Goal: Find specific page/section: Find specific page/section

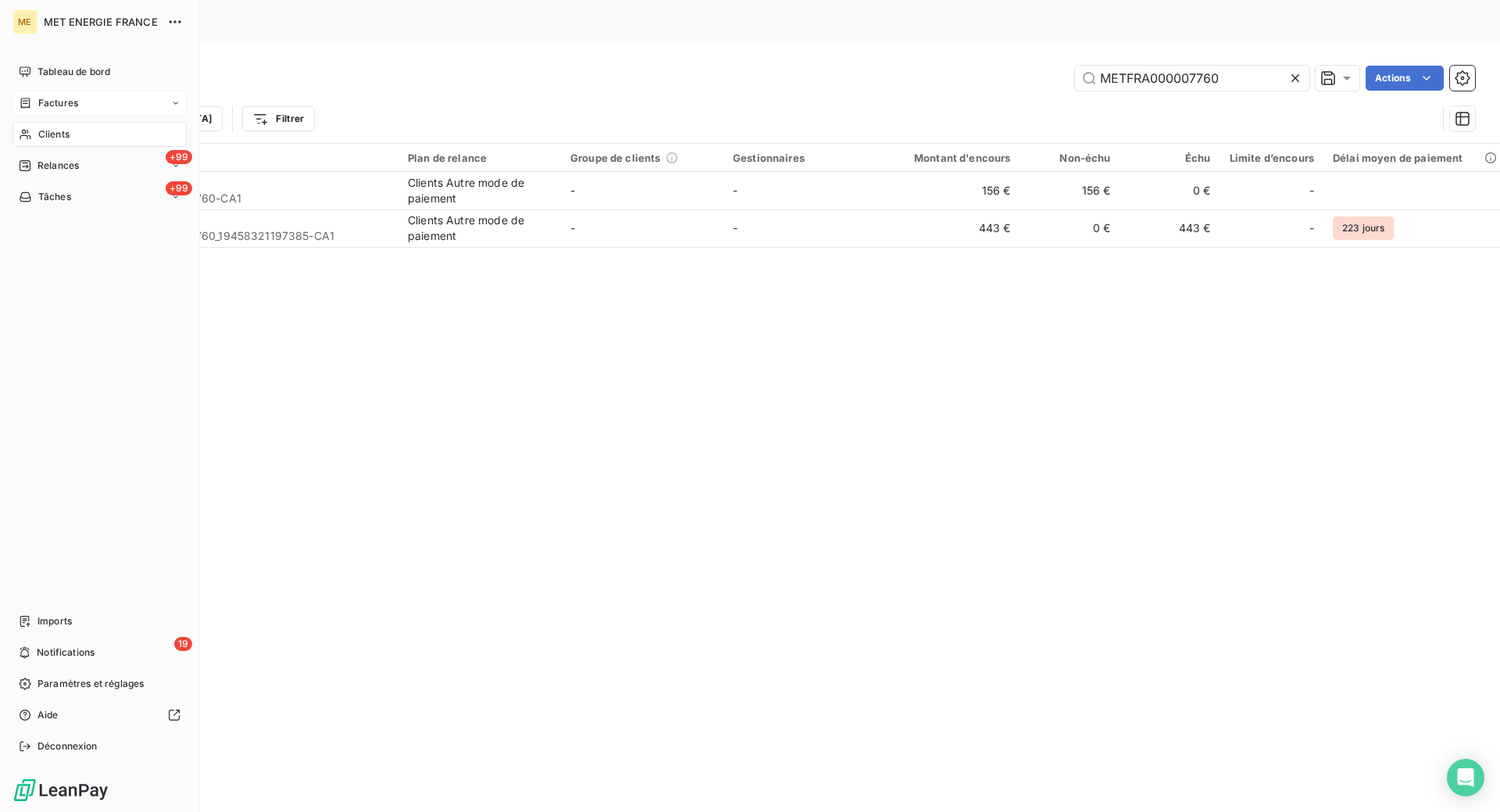
click at [67, 108] on span "Factures" at bounding box center [58, 103] width 40 height 15
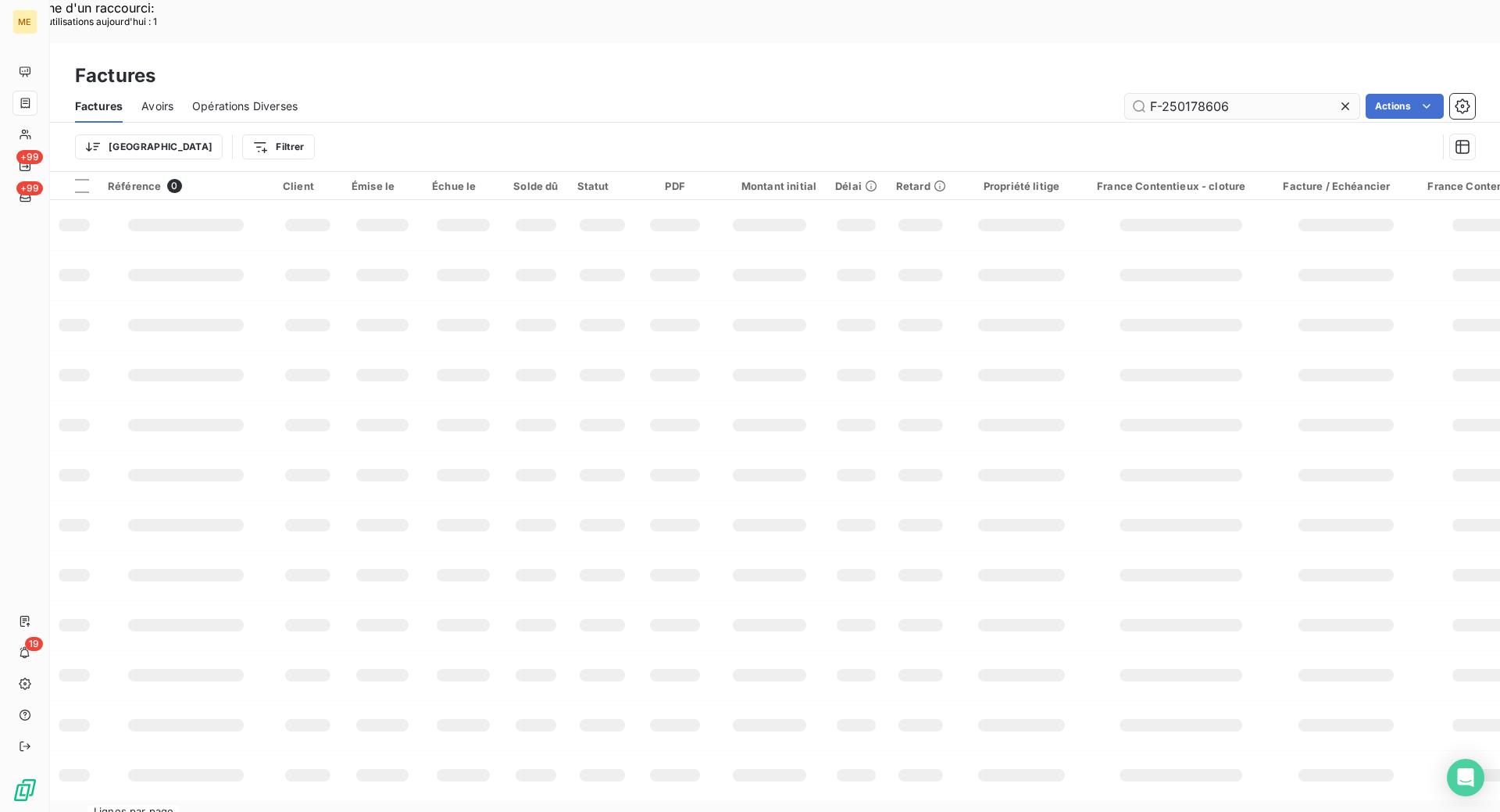
click at [1244, 94] on input "F-250178606" at bounding box center [1242, 107] width 234 height 25
click at [1144, 94] on input "F-250175813" at bounding box center [1242, 107] width 234 height 25
type input "F-250175813"
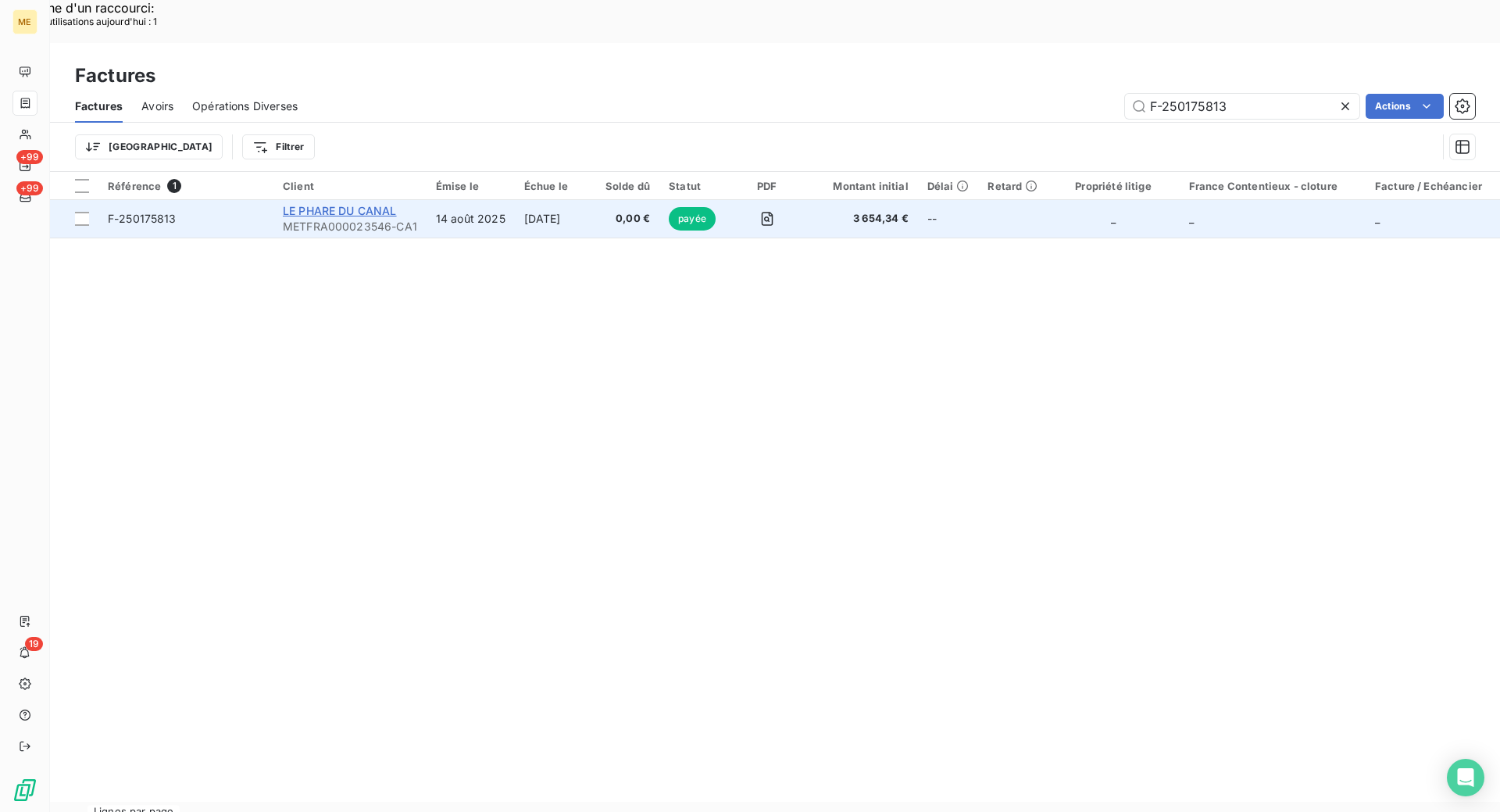
click at [317, 203] on span "LE PHARE DU CANAL" at bounding box center [340, 210] width 114 height 14
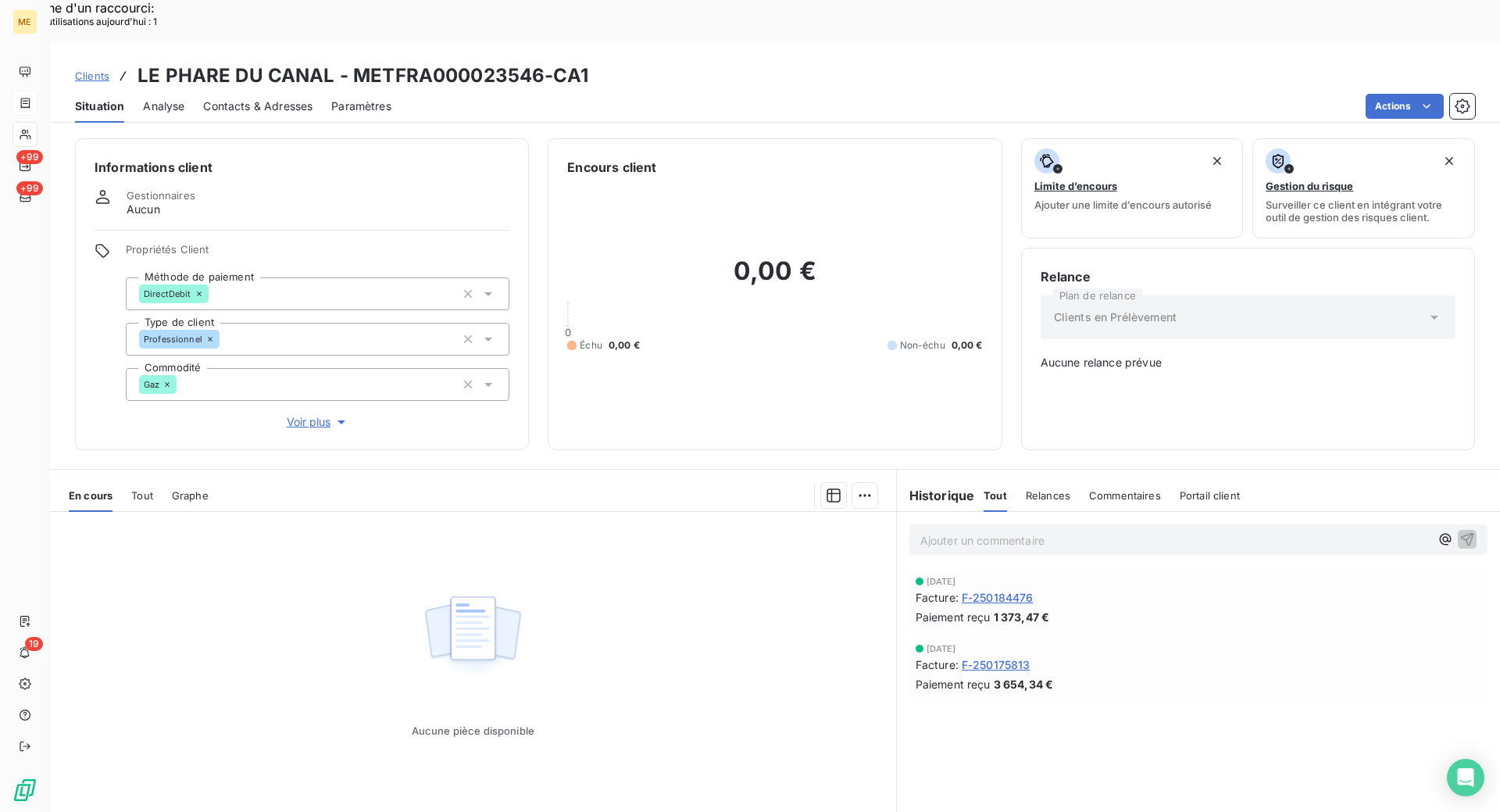
click at [996, 589] on span "F-250184476" at bounding box center [998, 597] width 72 height 16
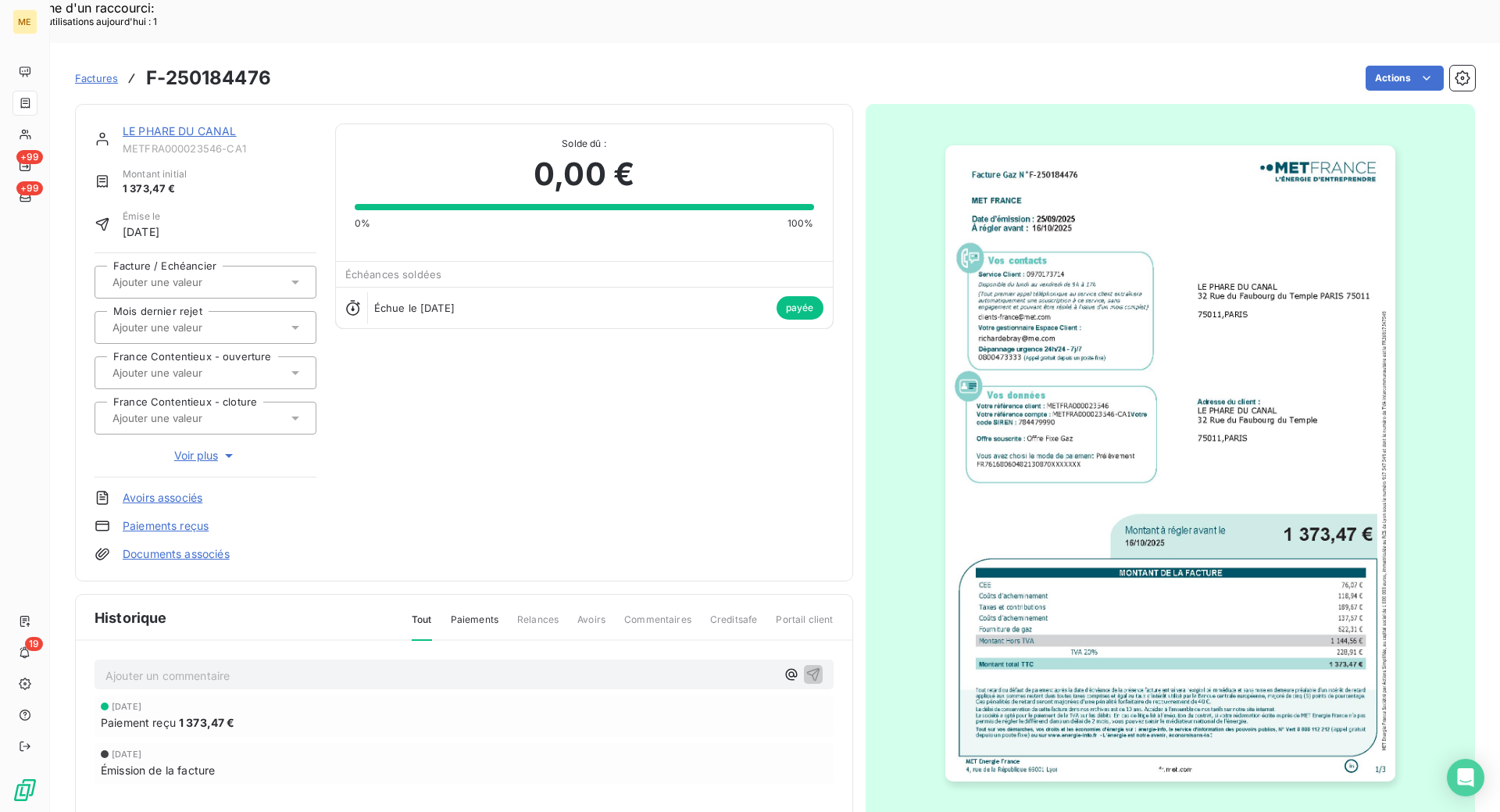
click at [1058, 566] on img "button" at bounding box center [1171, 463] width 450 height 636
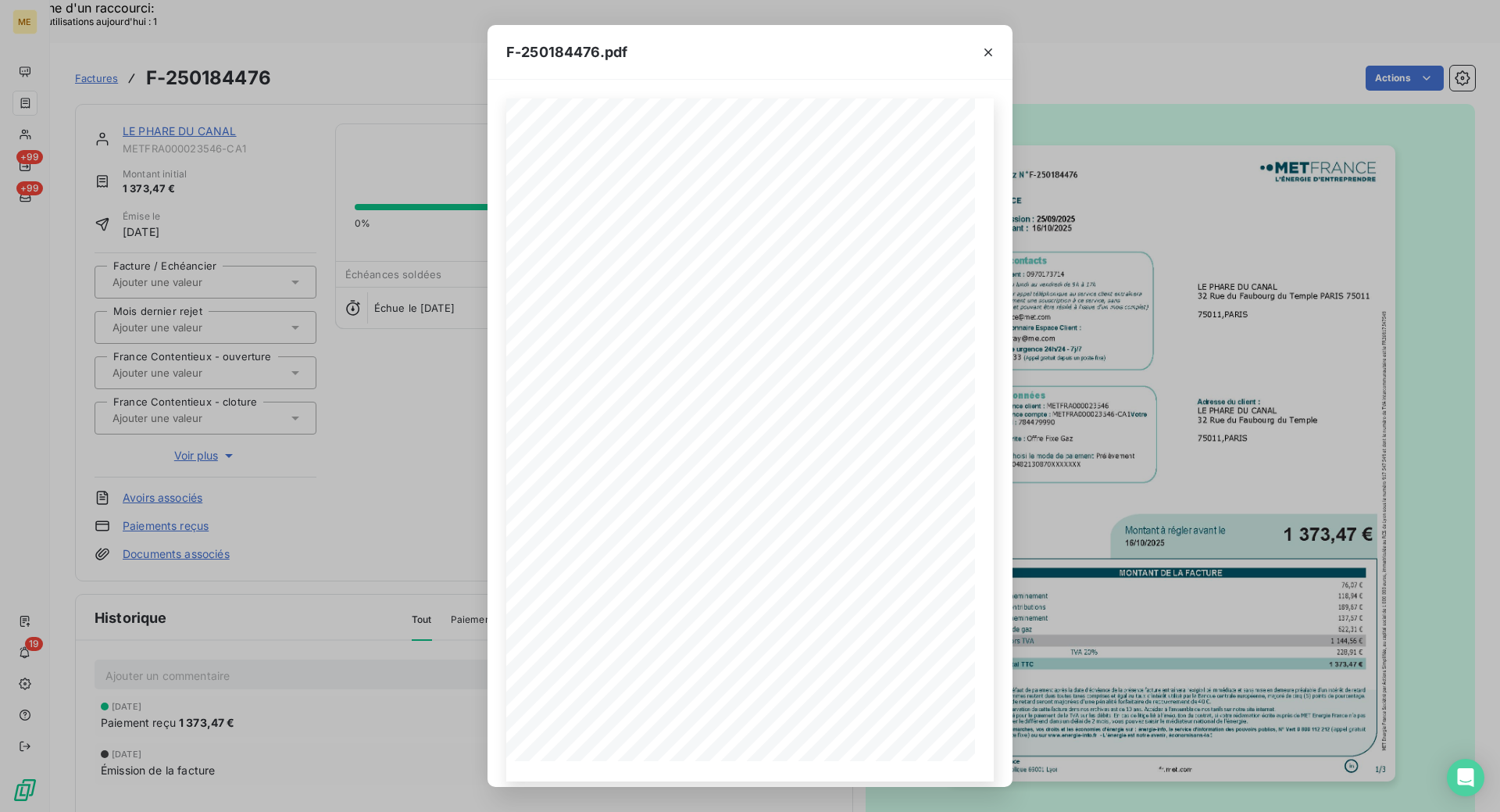
scroll to position [14, 0]
click at [987, 53] on icon "button" at bounding box center [988, 52] width 8 height 8
click at [988, 53] on icon "button" at bounding box center [988, 52] width 16 height 16
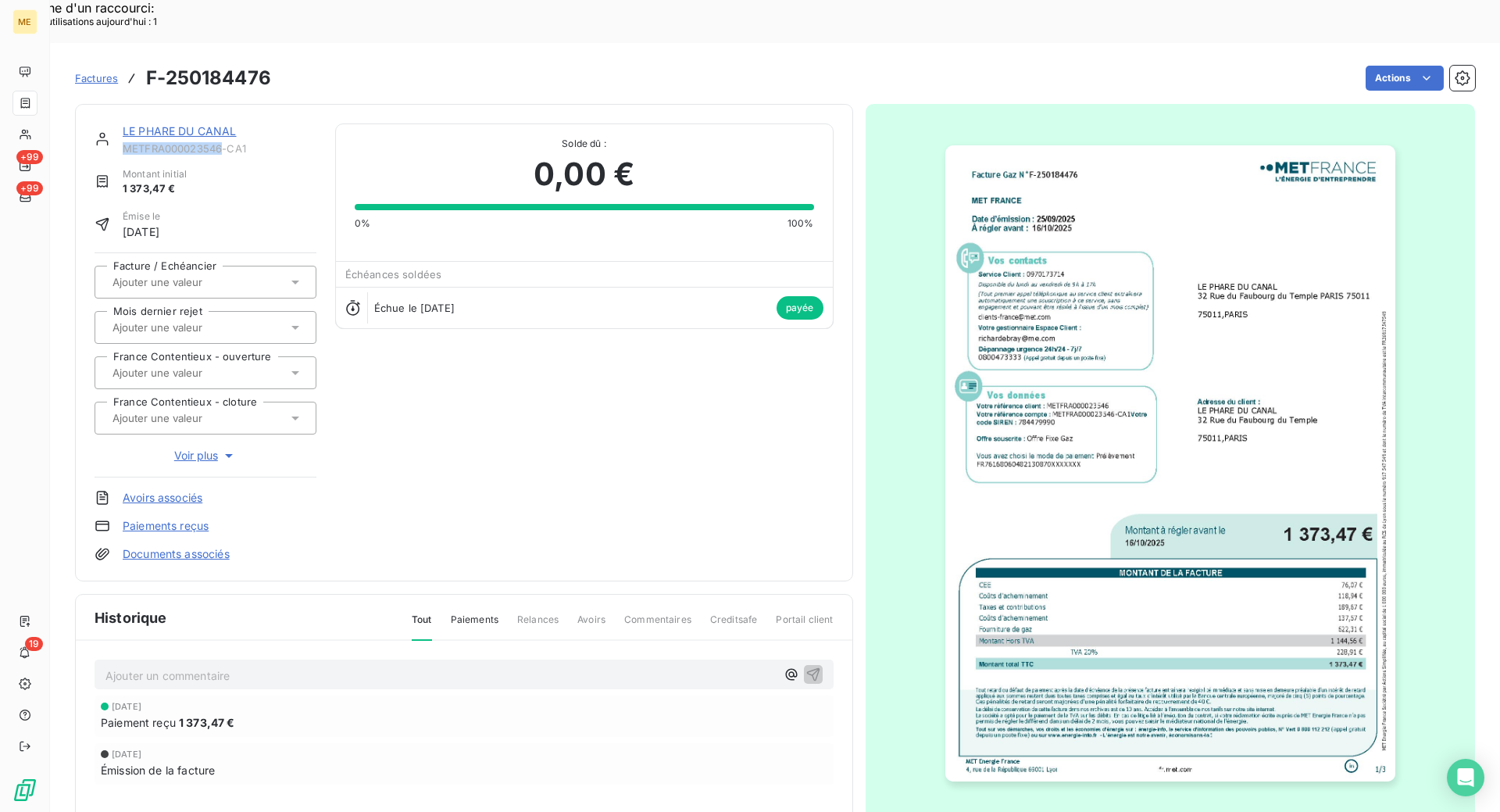
drag, startPoint x: 220, startPoint y: 105, endPoint x: 129, endPoint y: 109, distance: 91.1
click at [126, 142] on span "METFRA000023546-CA1" at bounding box center [220, 148] width 194 height 13
copy span "METFRA000023546"
click at [1228, 321] on img "button" at bounding box center [1171, 463] width 450 height 636
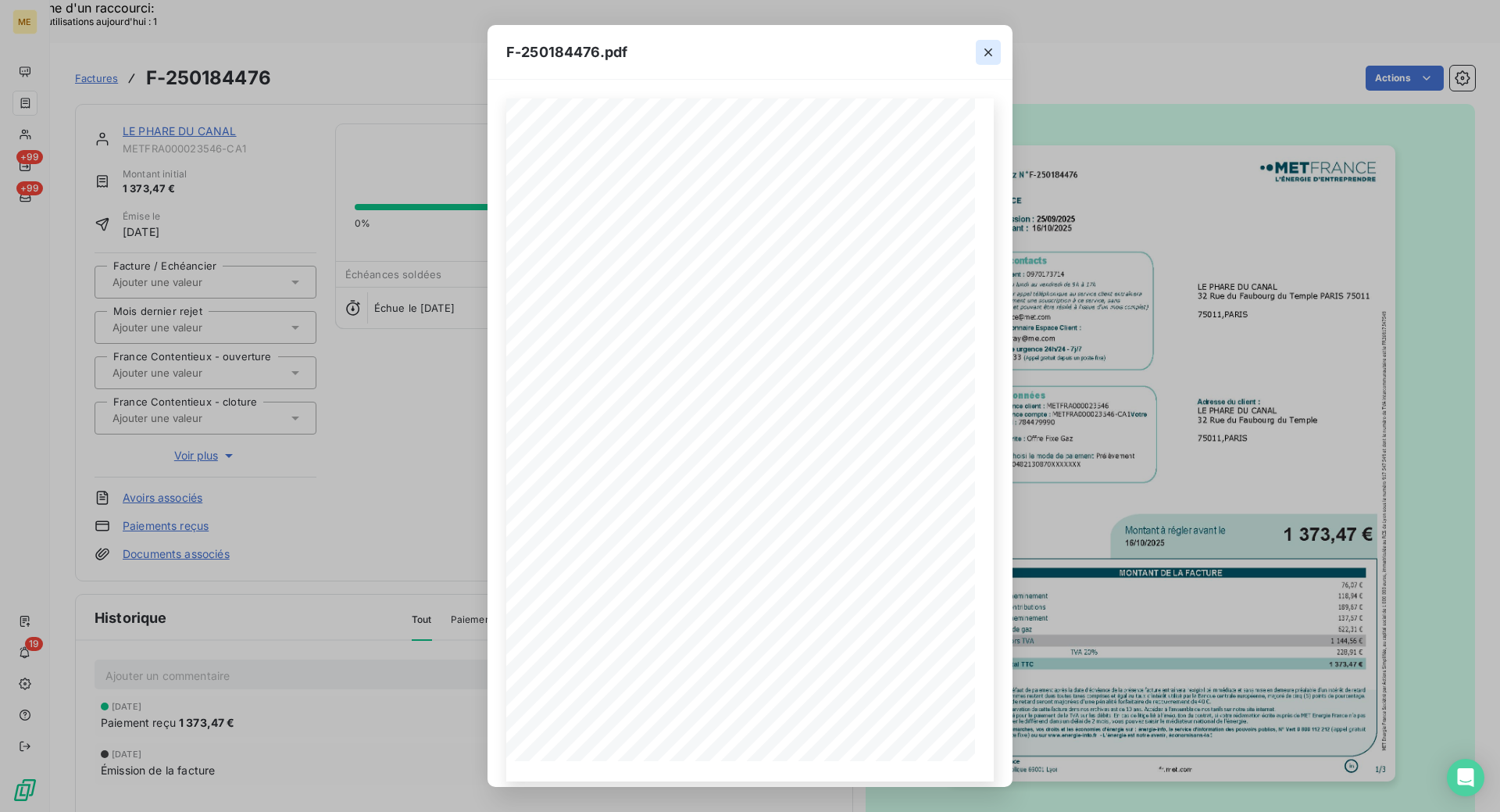
click at [985, 53] on icon "button" at bounding box center [988, 52] width 16 height 16
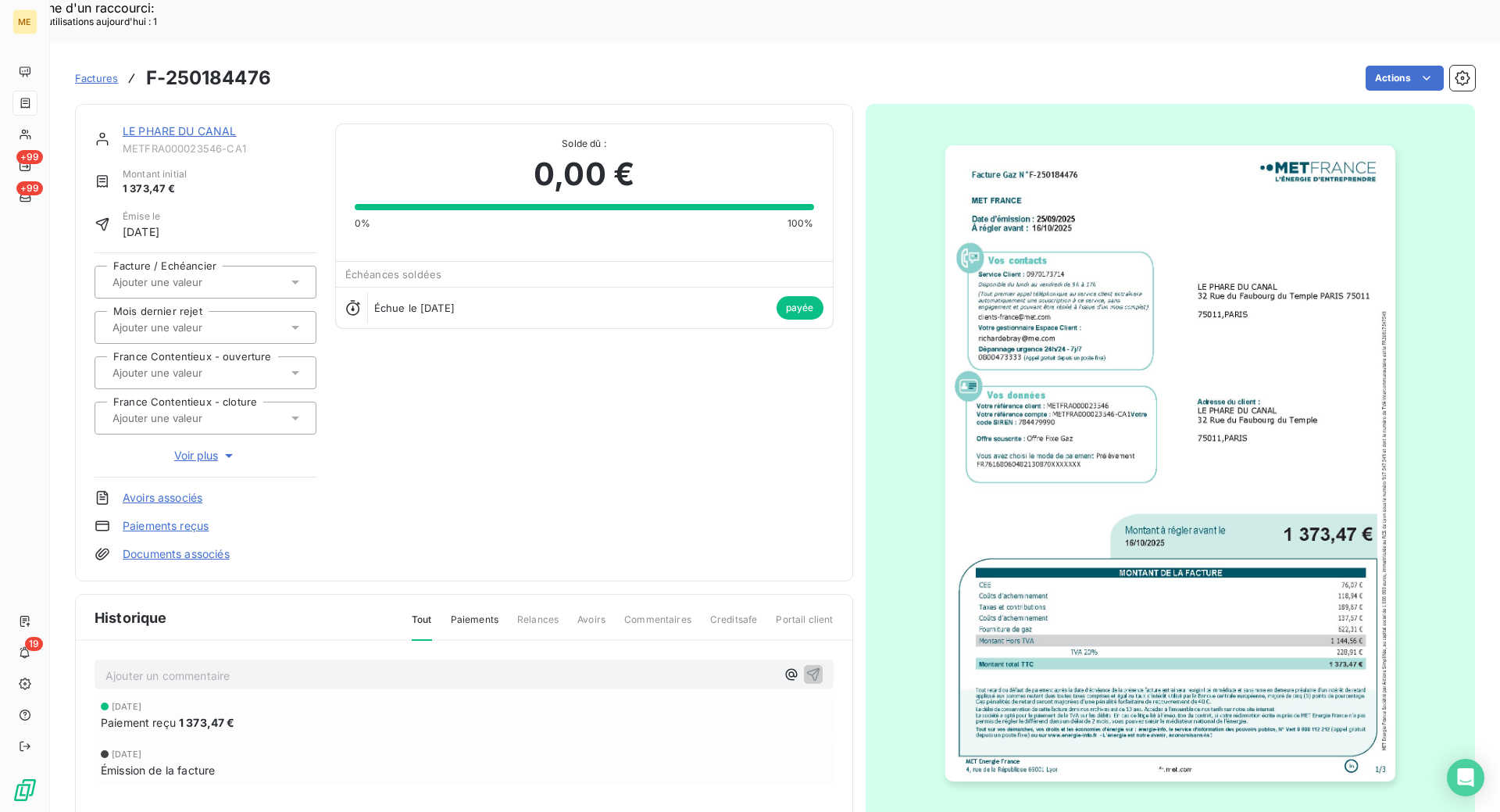
click at [130, 124] on link "LE PHARE DU CANAL" at bounding box center [180, 131] width 114 height 14
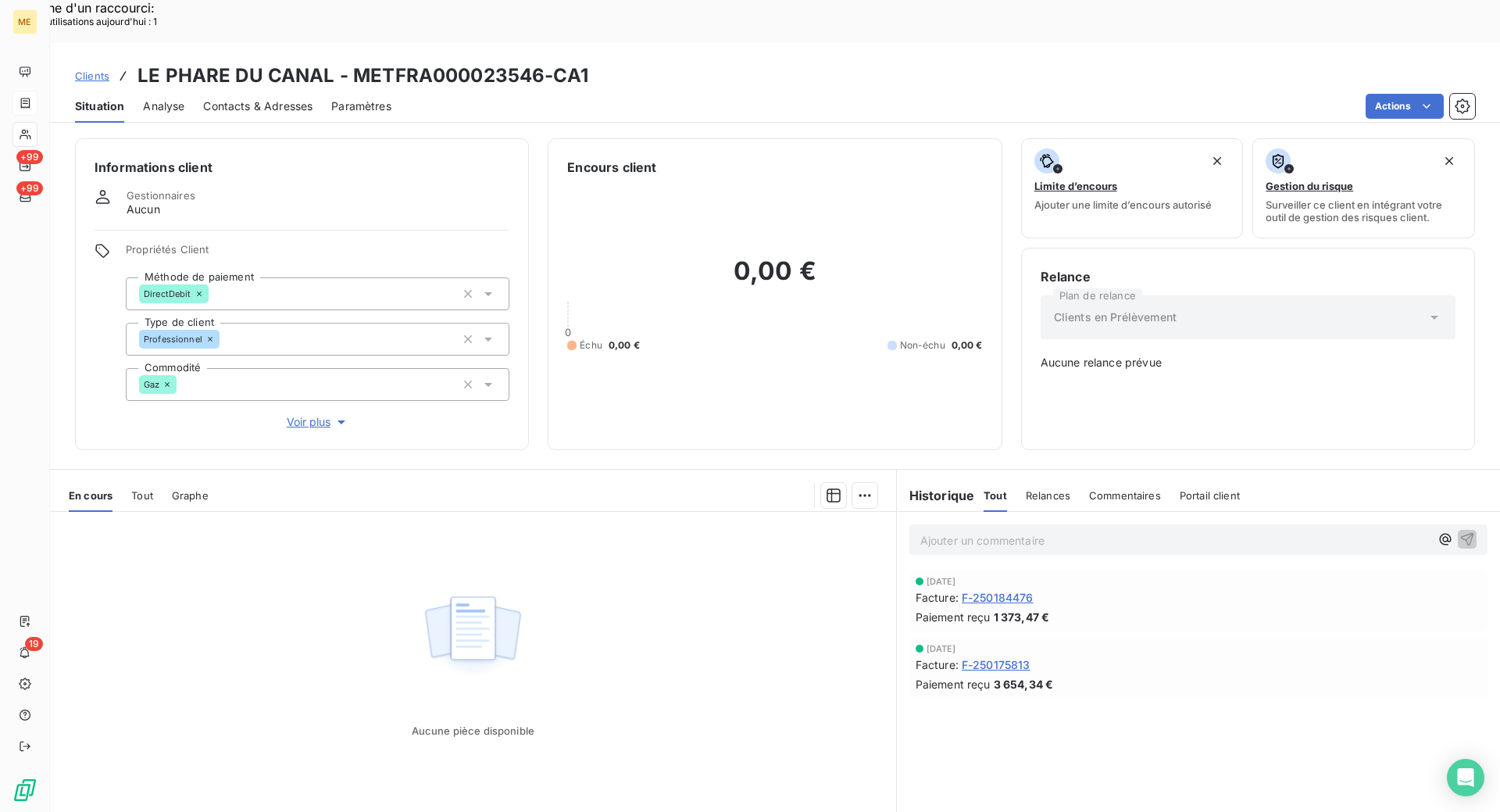
click at [996, 656] on span "F-250175813" at bounding box center [996, 664] width 69 height 16
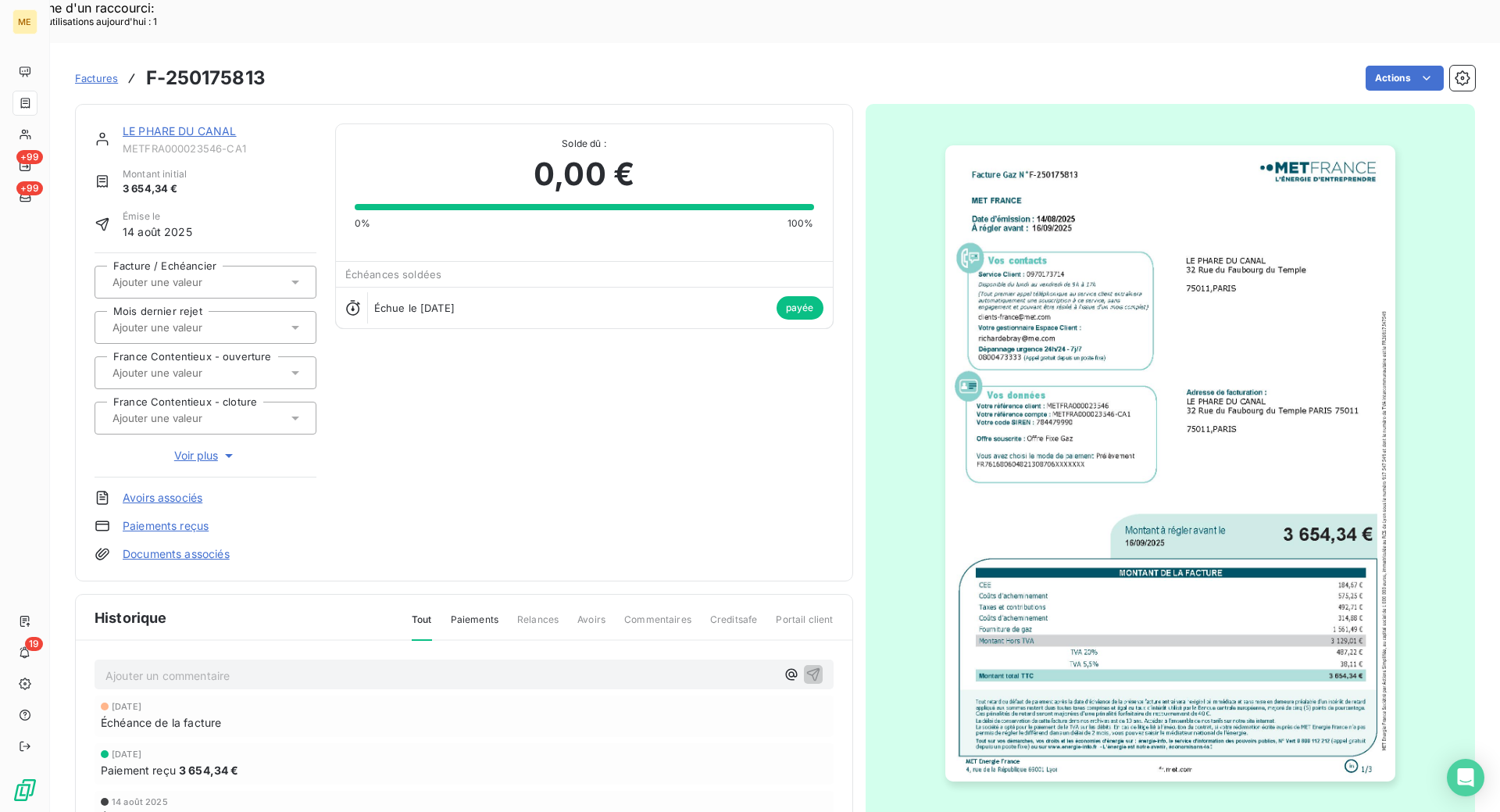
click at [1152, 436] on img "button" at bounding box center [1171, 463] width 450 height 636
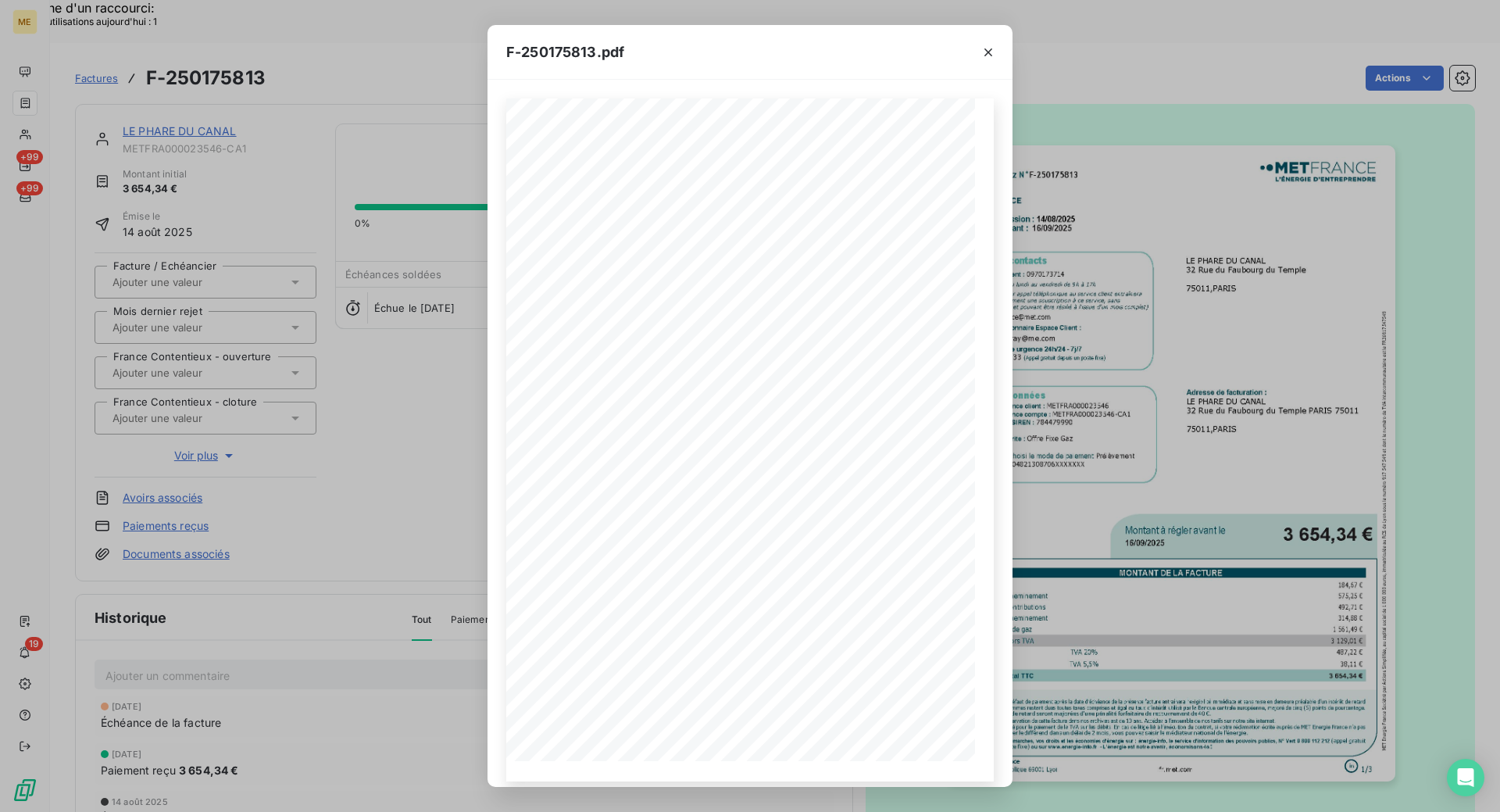
click at [988, 58] on icon "button" at bounding box center [988, 52] width 16 height 16
click at [986, 53] on icon "button" at bounding box center [988, 52] width 8 height 8
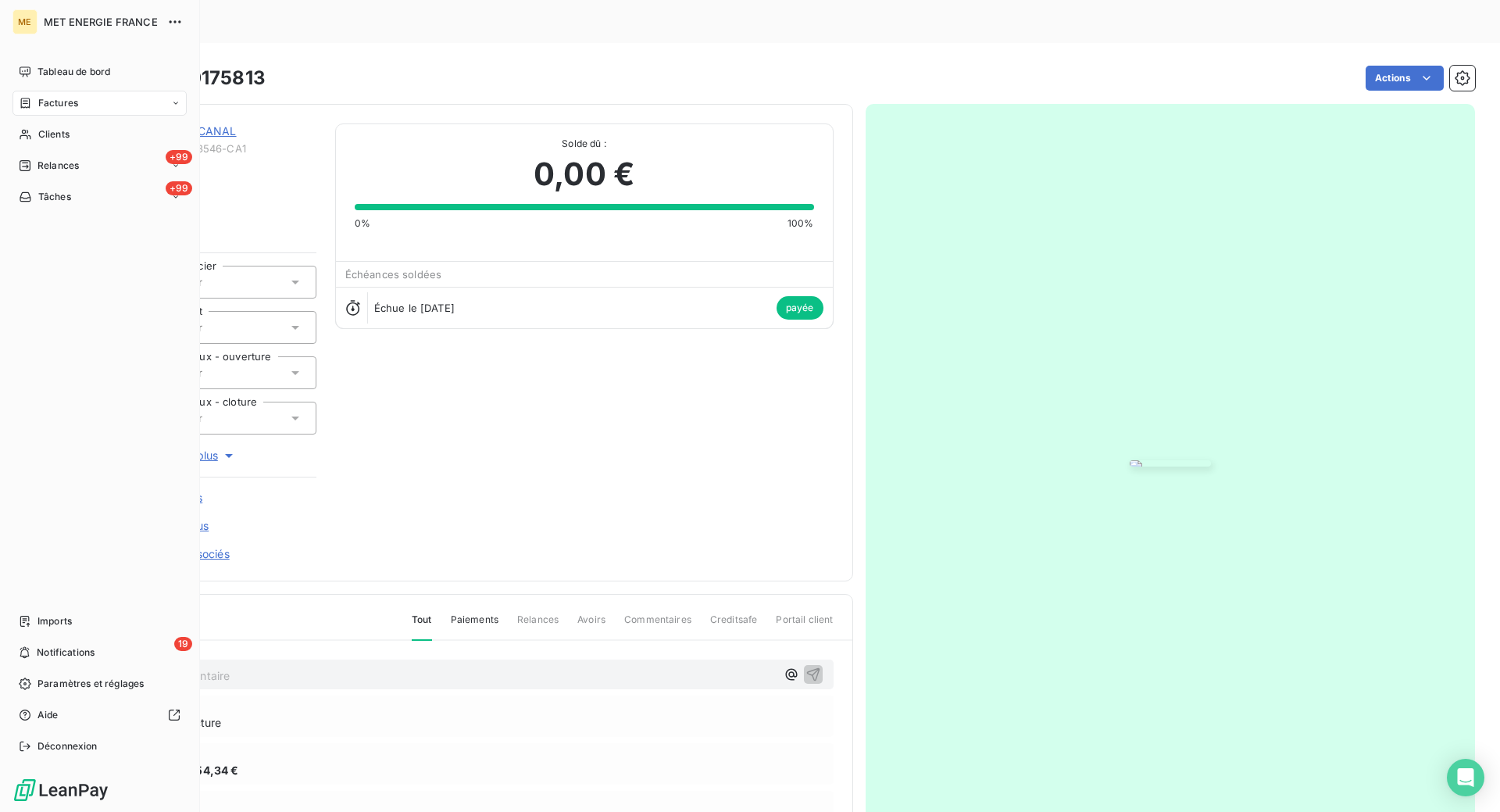
click at [78, 104] on div "Factures" at bounding box center [100, 104] width 174 height 25
click at [47, 136] on span "Clients" at bounding box center [54, 134] width 31 height 15
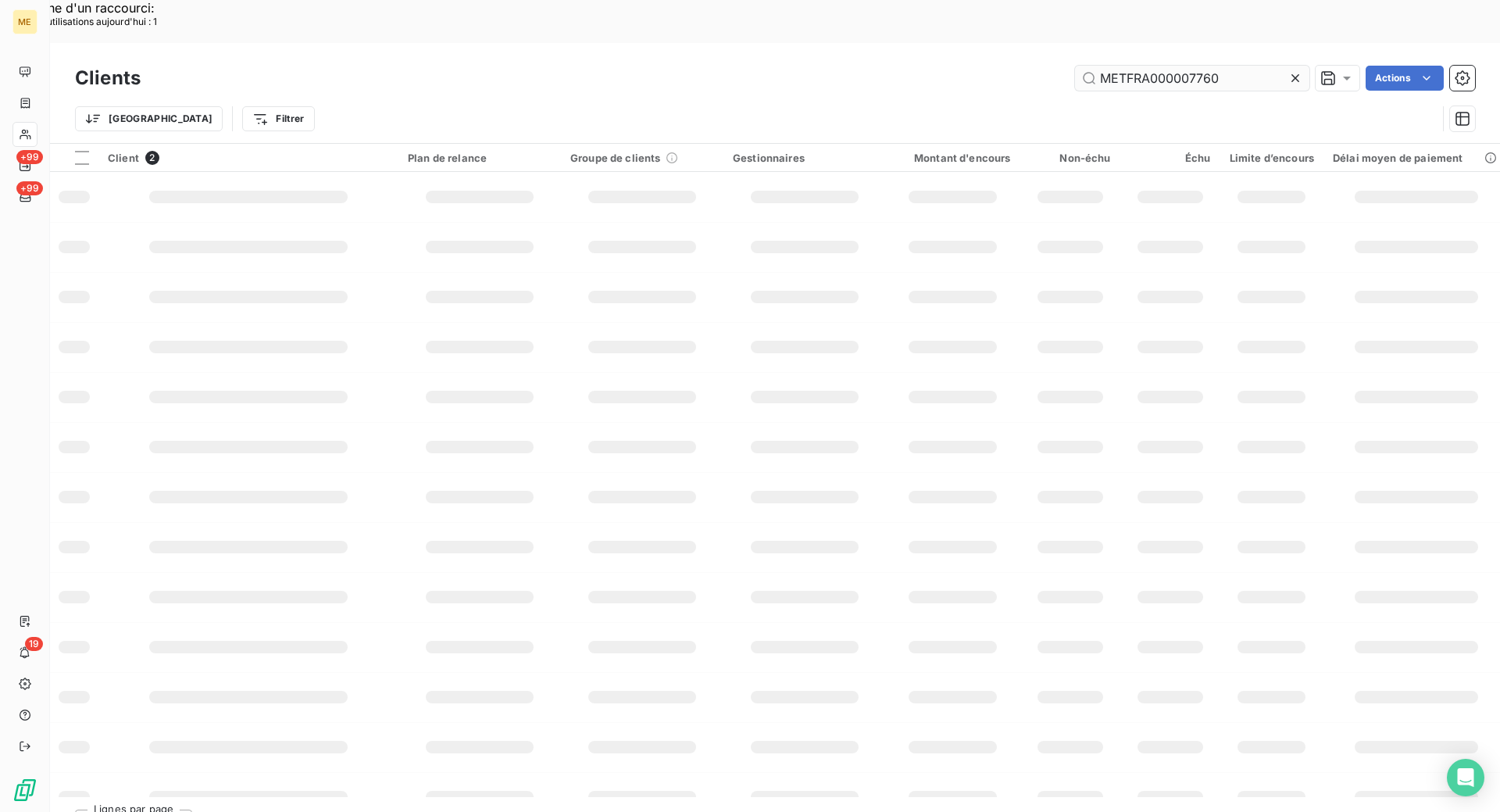
click at [1239, 66] on input "METFRA000007760" at bounding box center [1193, 78] width 234 height 25
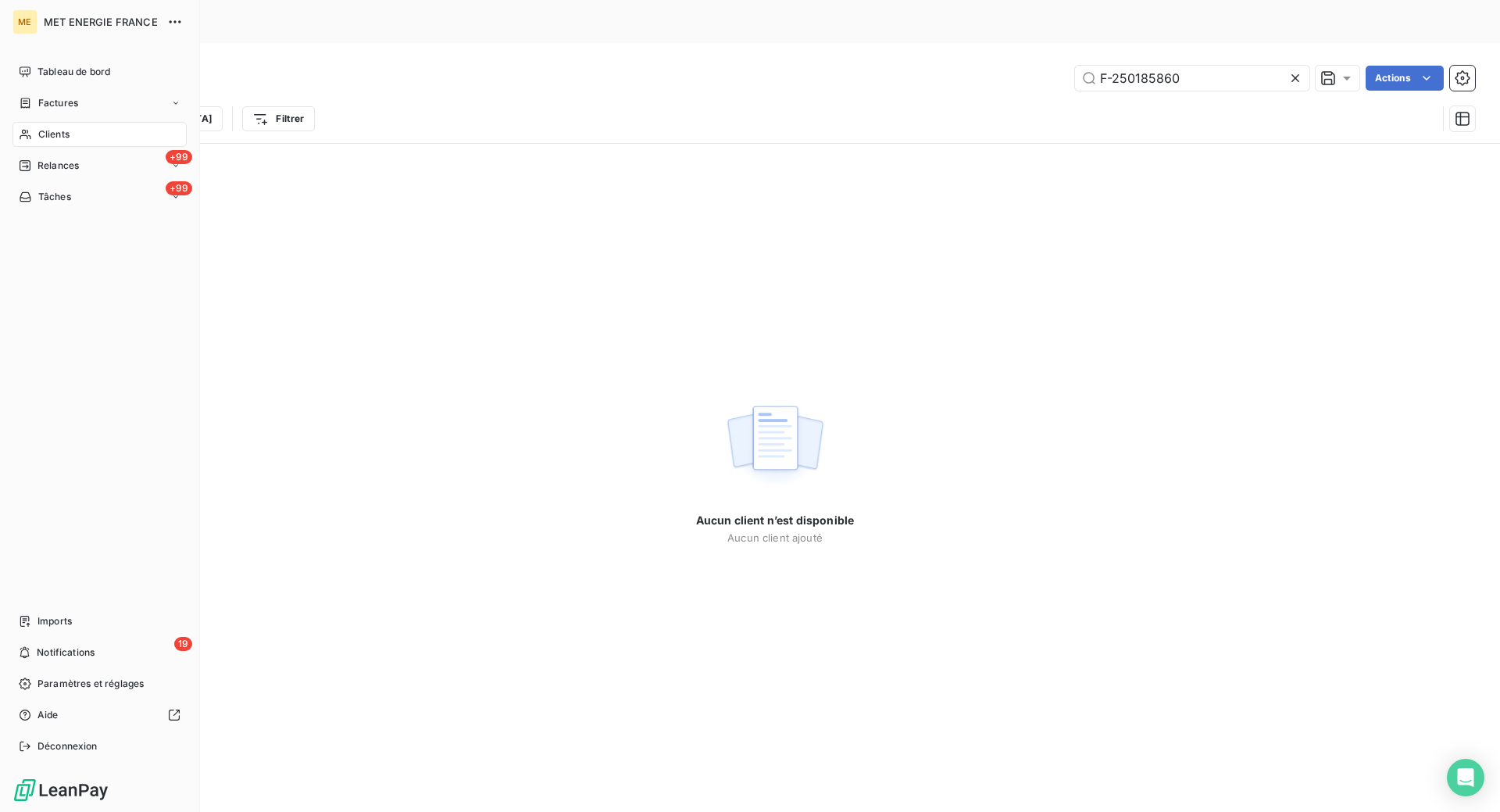
type input "F-250185860"
click at [60, 100] on span "Factures" at bounding box center [58, 103] width 40 height 15
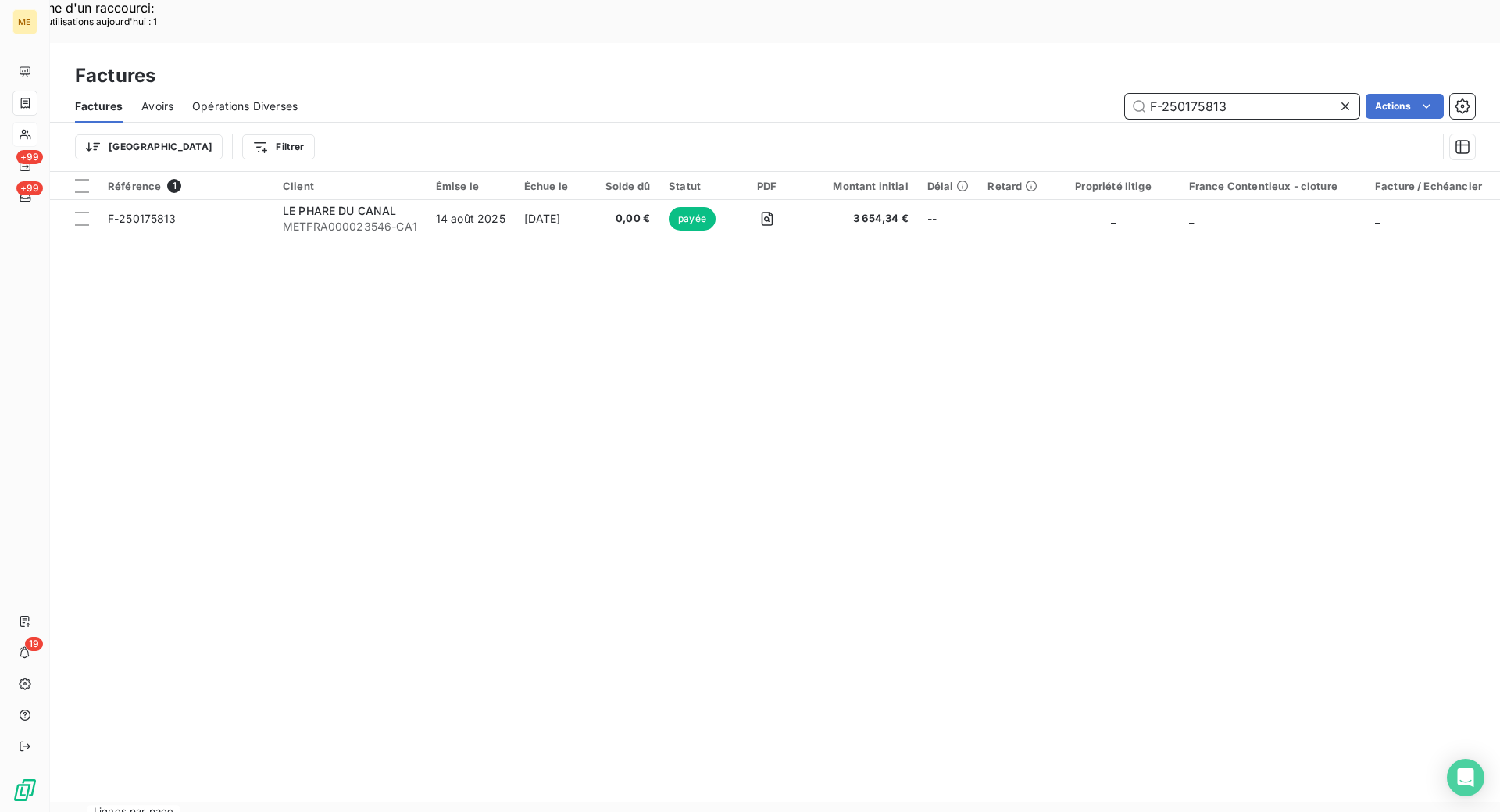
click at [1237, 94] on input "F-250175813" at bounding box center [1242, 107] width 234 height 25
paste input "85860"
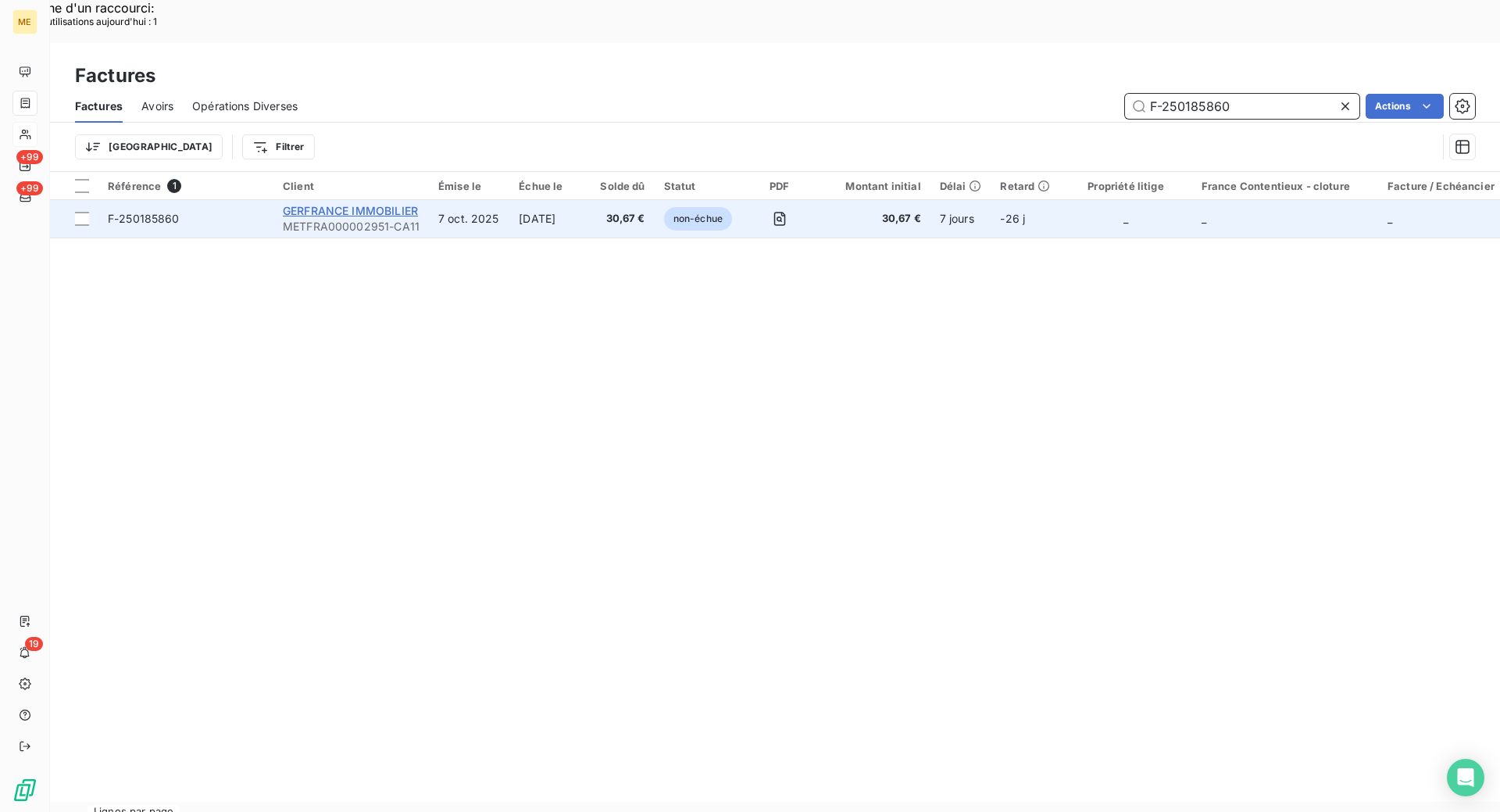
type input "F-250185860"
click at [321, 203] on span "GERFRANCE IMMOBILIER" at bounding box center [351, 210] width 136 height 14
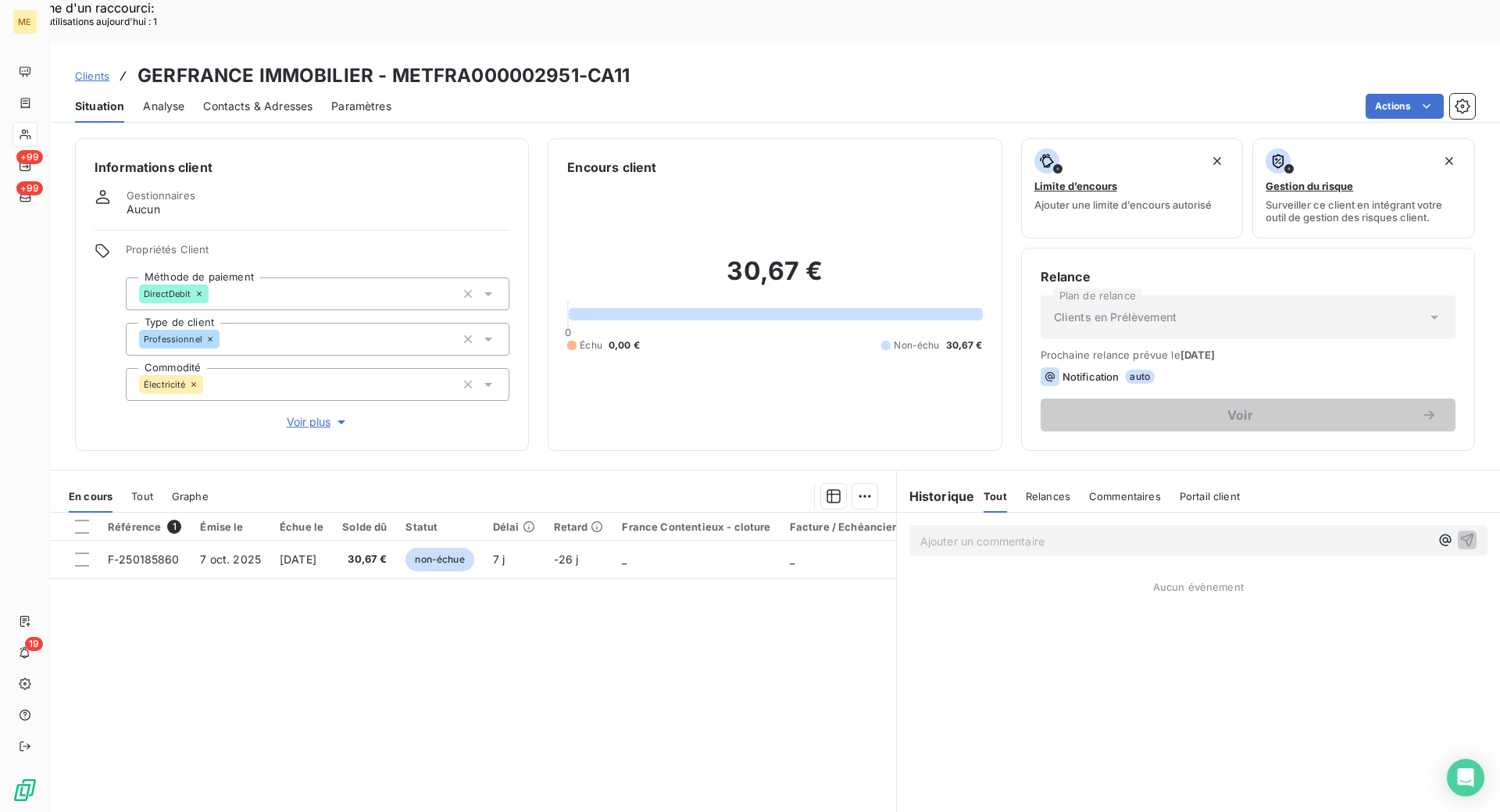
click at [303, 414] on span "Voir plus" at bounding box center [318, 422] width 63 height 16
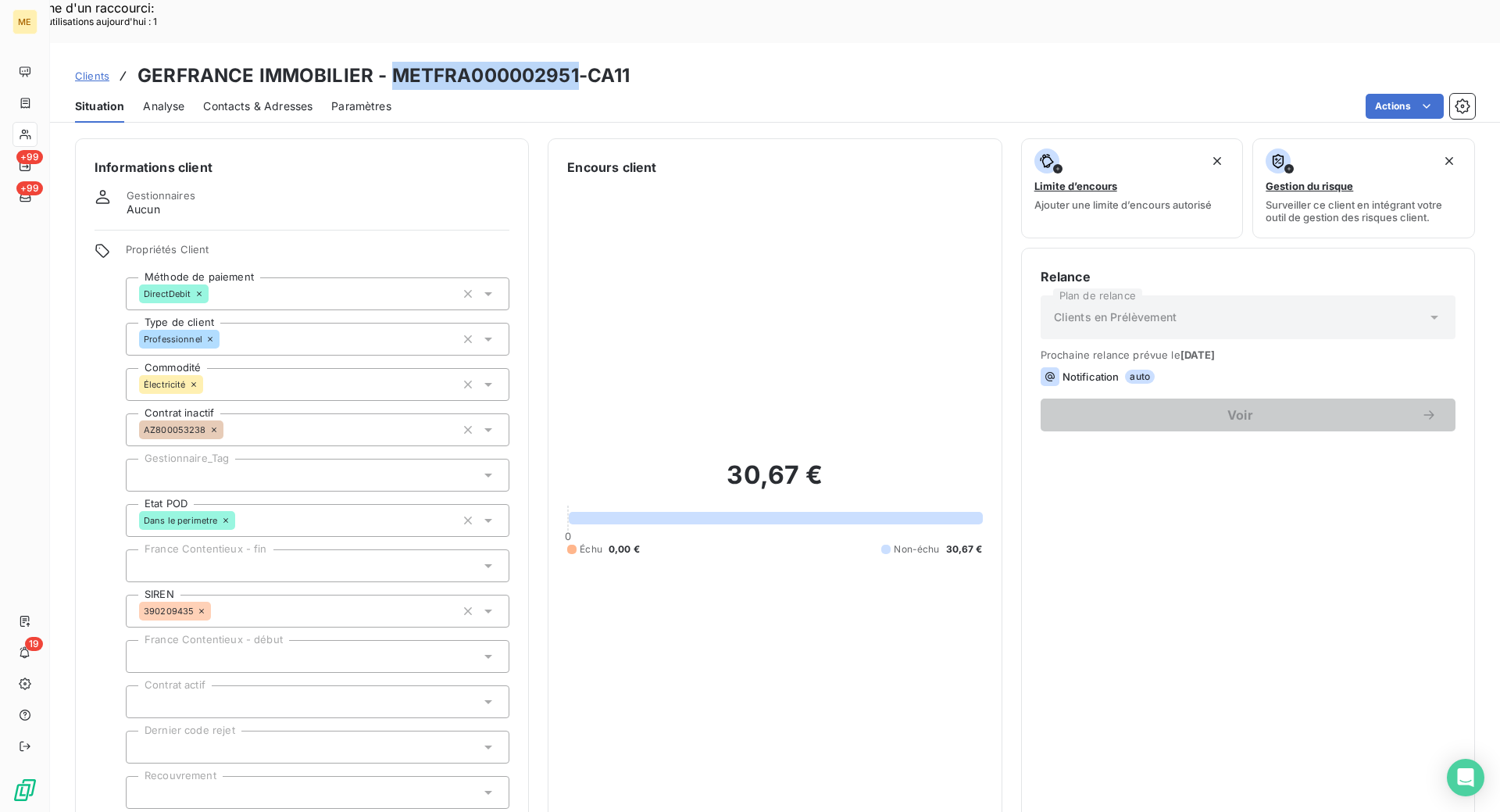
drag, startPoint x: 576, startPoint y: 34, endPoint x: 388, endPoint y: 33, distance: 188.0
click at [387, 62] on h3 "GERFRANCE IMMOBILIER - METFRA000002951-CA11" at bounding box center [384, 76] width 492 height 28
copy h3 "METFRA000002951"
click at [308, 99] on span "Contacts & Adresses" at bounding box center [258, 107] width 109 height 16
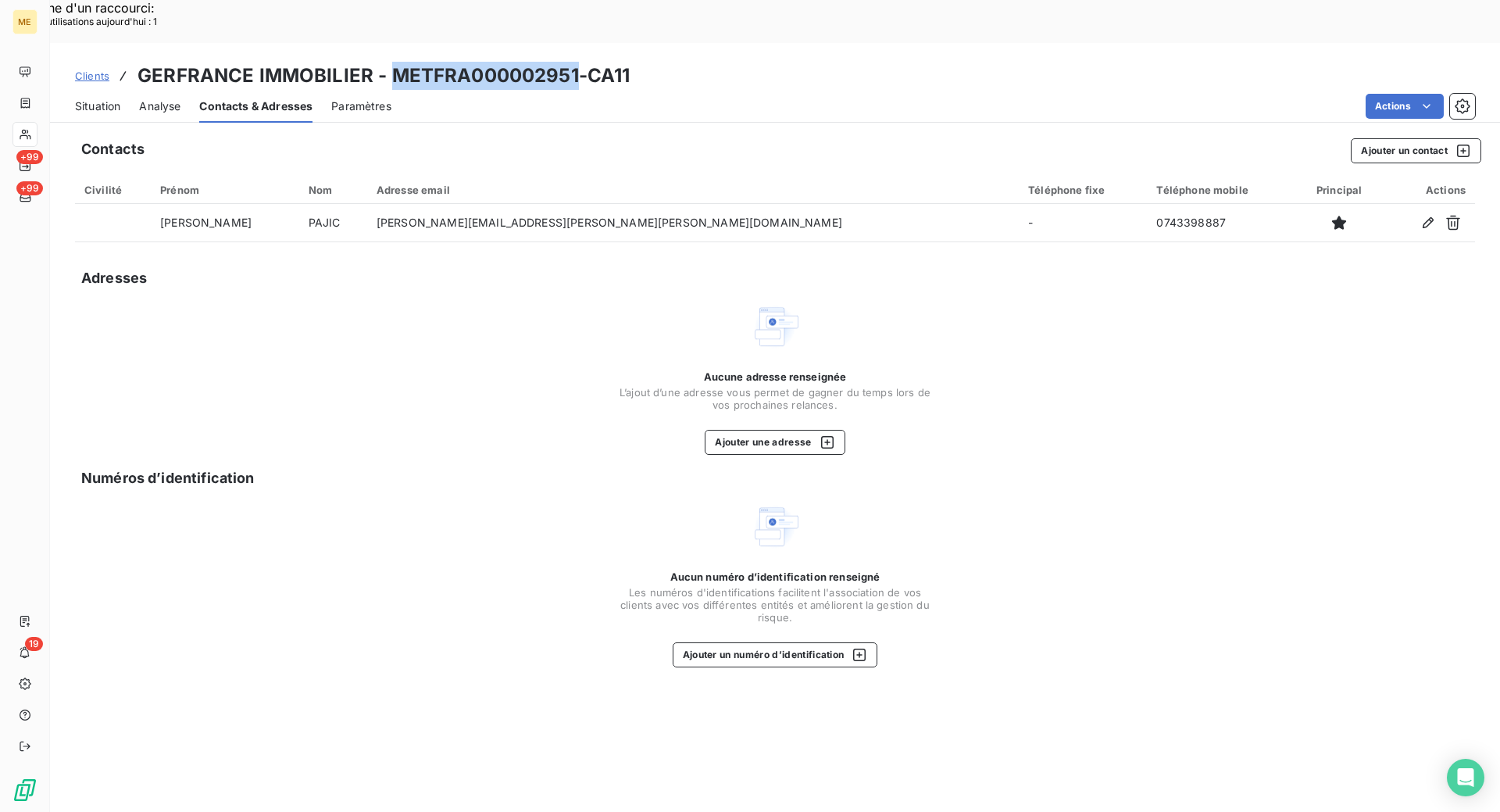
click at [102, 99] on span "Situation" at bounding box center [97, 107] width 46 height 16
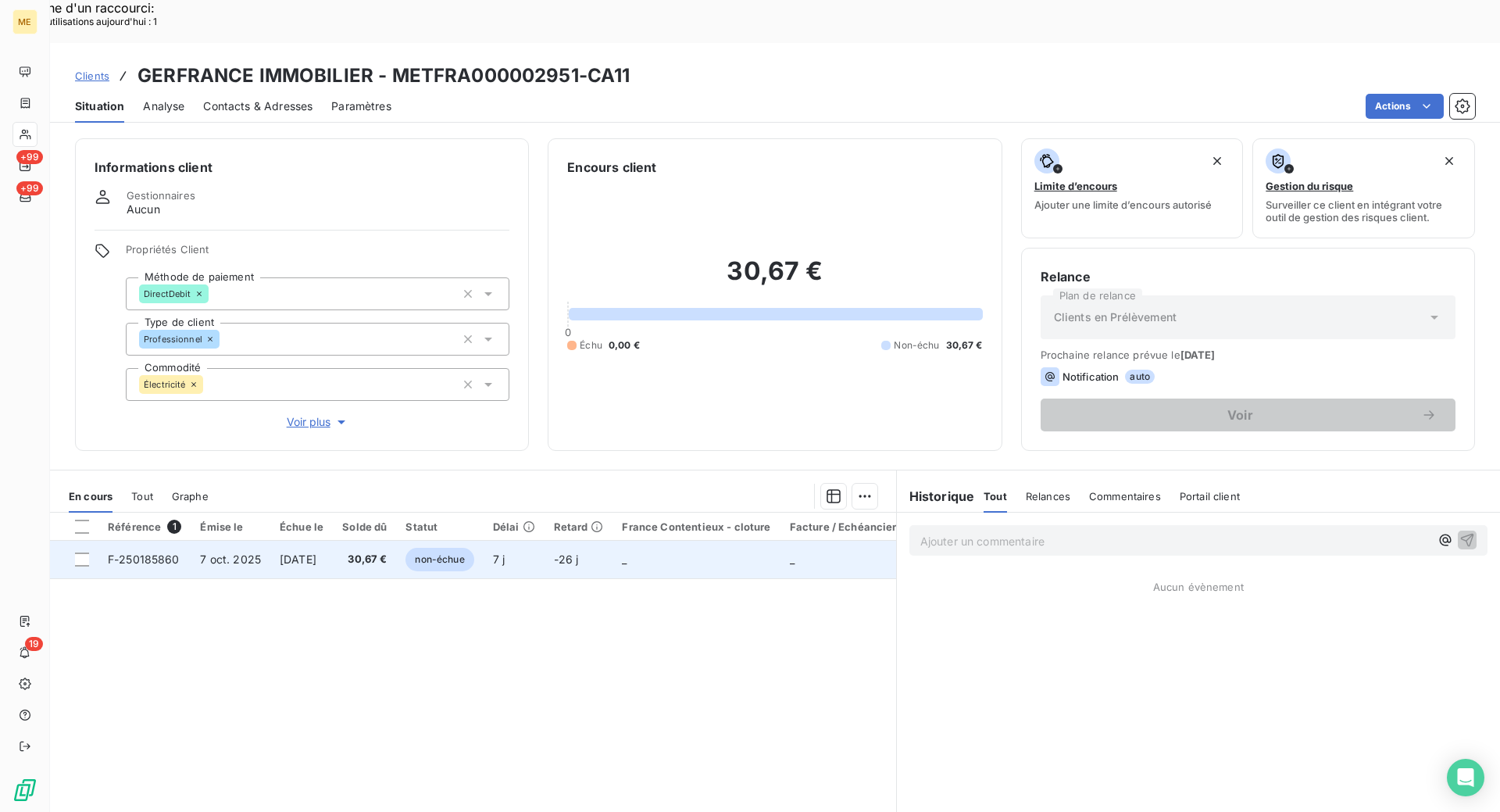
click at [112, 552] on span "F-250185860" at bounding box center [143, 559] width 72 height 14
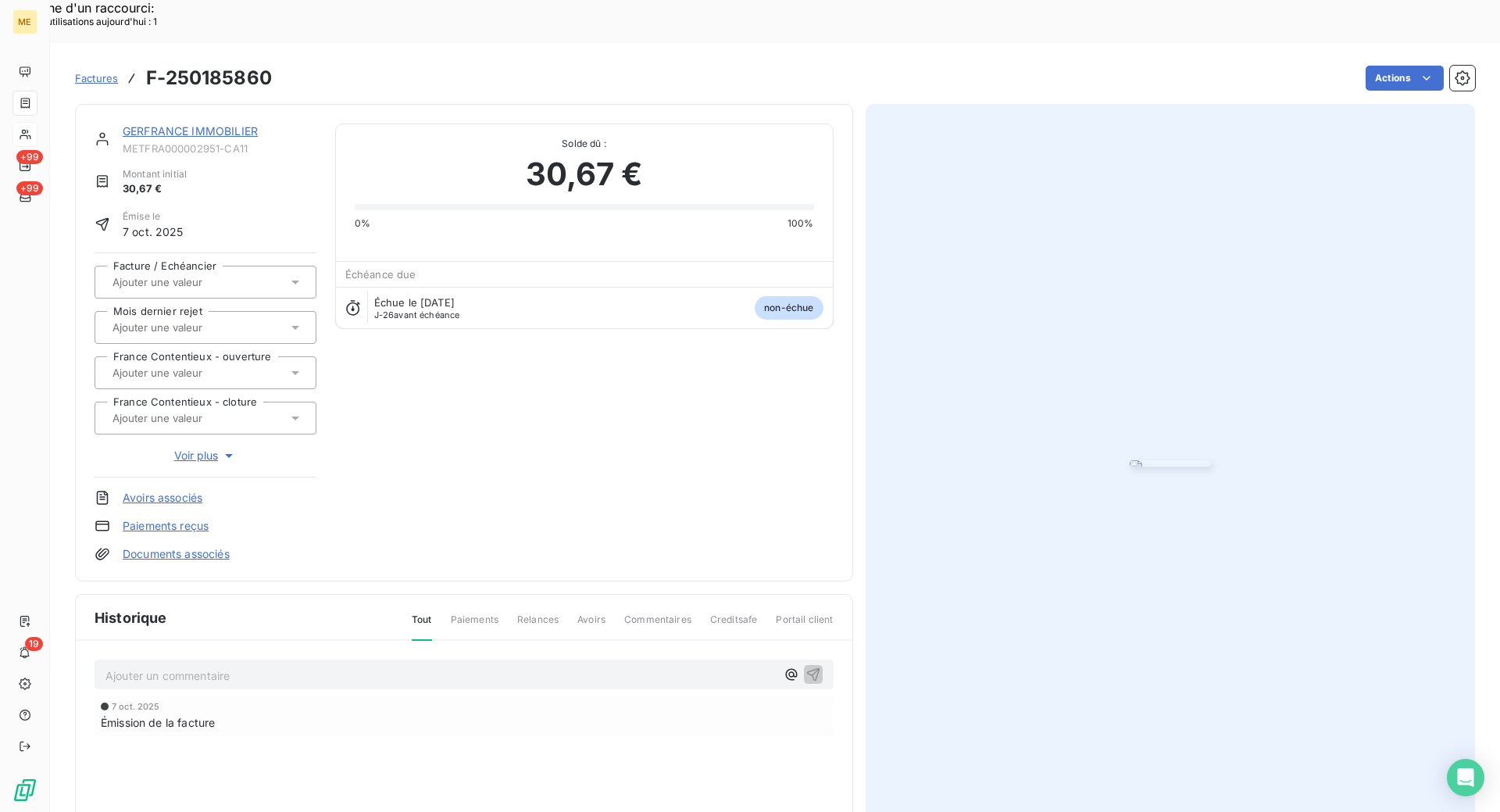
click at [167, 124] on link "GERFRANCE IMMOBILIER" at bounding box center [191, 131] width 136 height 14
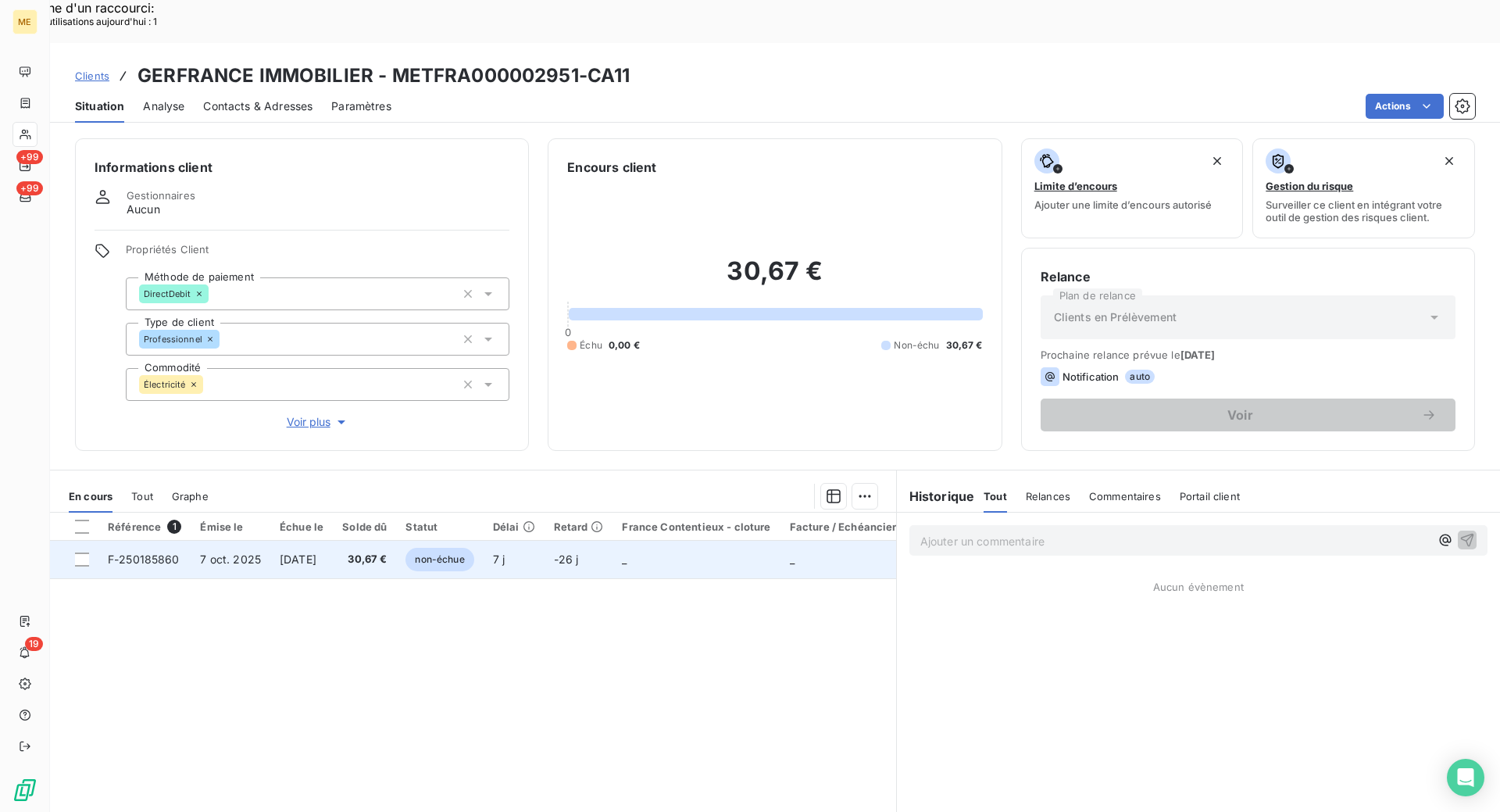
click at [134, 552] on span "F-250185860" at bounding box center [143, 559] width 72 height 14
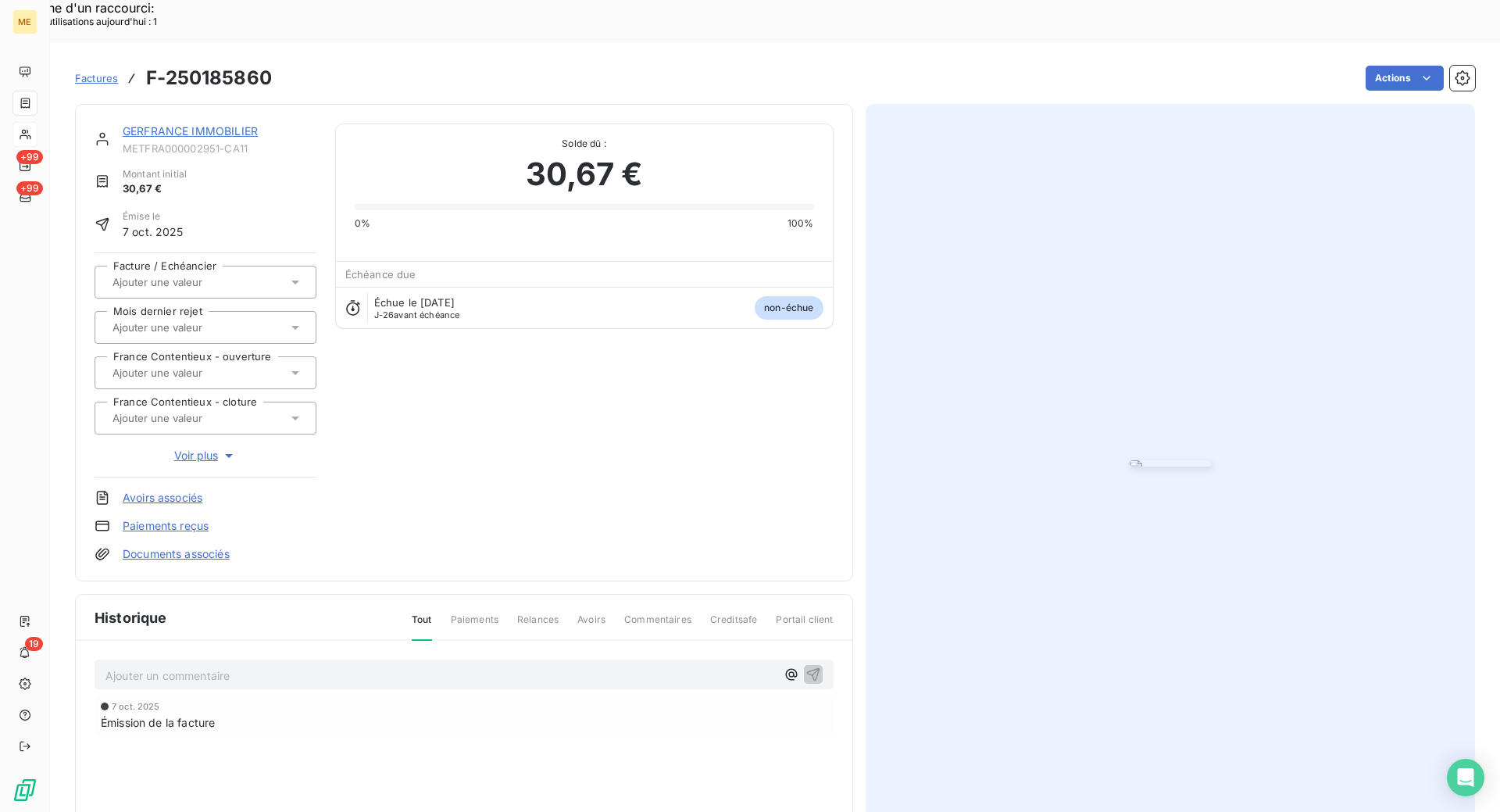
click at [1211, 460] on img "button" at bounding box center [1171, 463] width 81 height 6
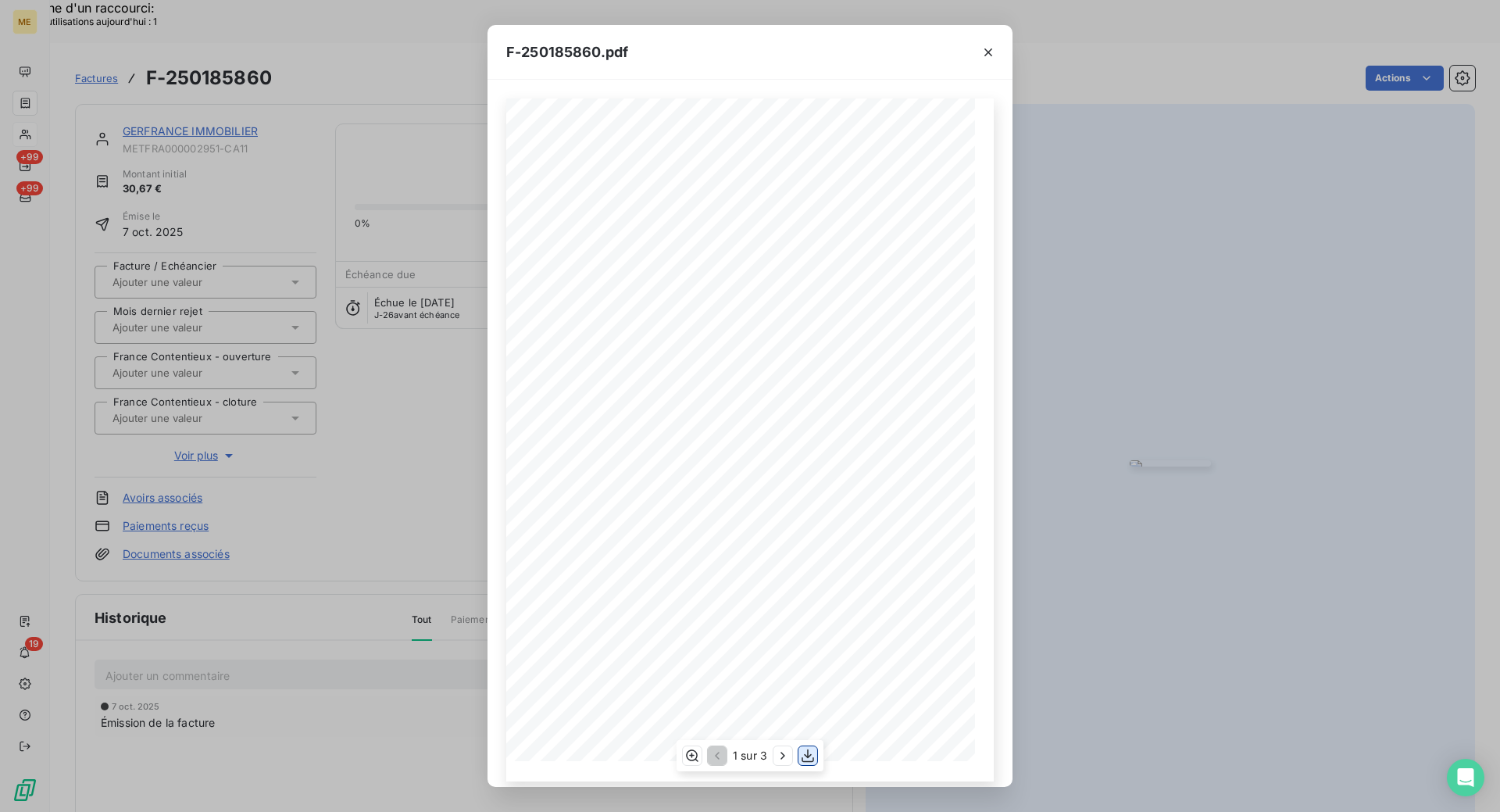
click at [808, 760] on icon "button" at bounding box center [808, 756] width 16 height 16
click at [995, 53] on icon "button" at bounding box center [988, 52] width 16 height 16
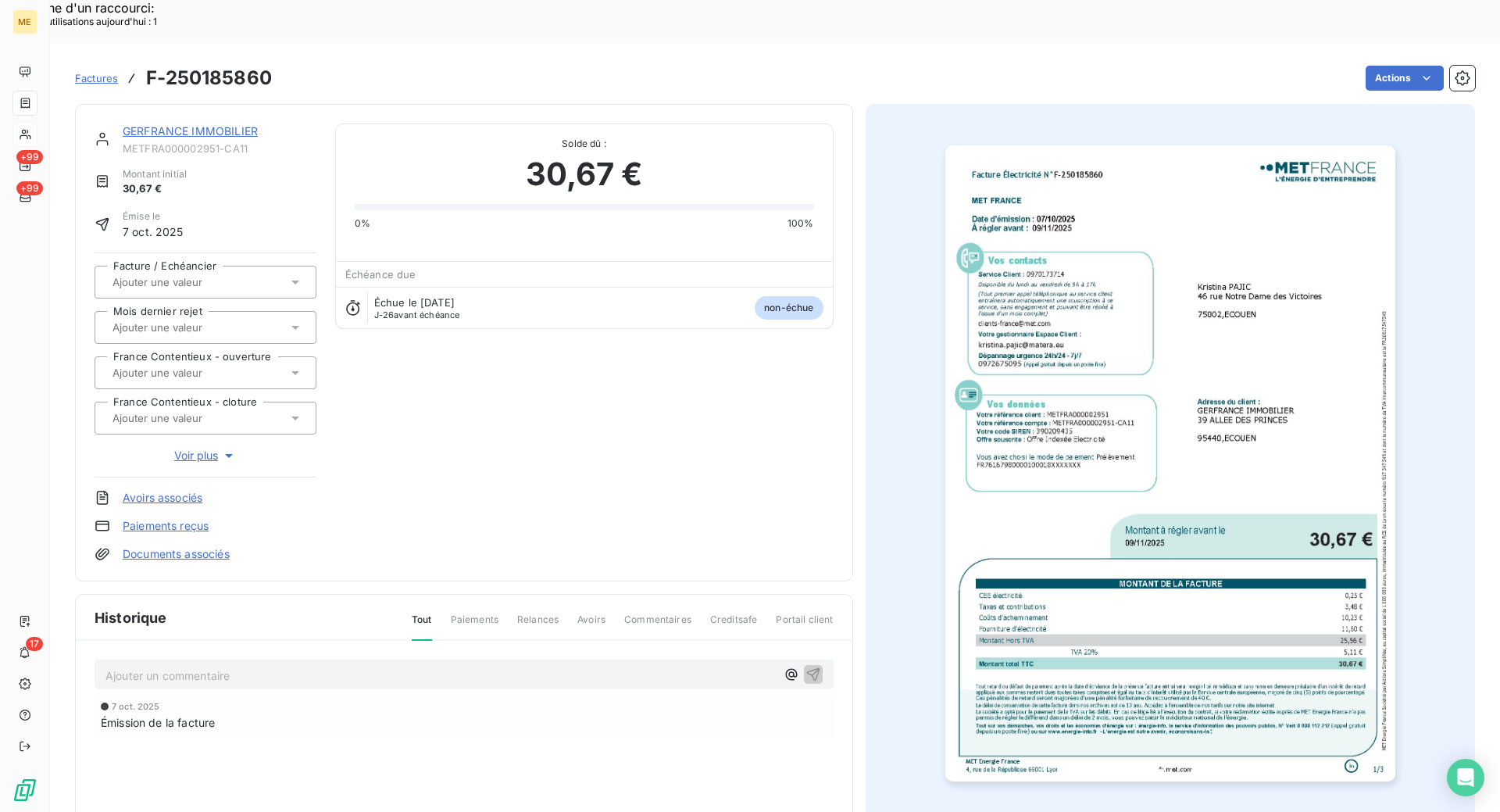
click at [249, 124] on link "GERFRANCE IMMOBILIER" at bounding box center [191, 131] width 136 height 14
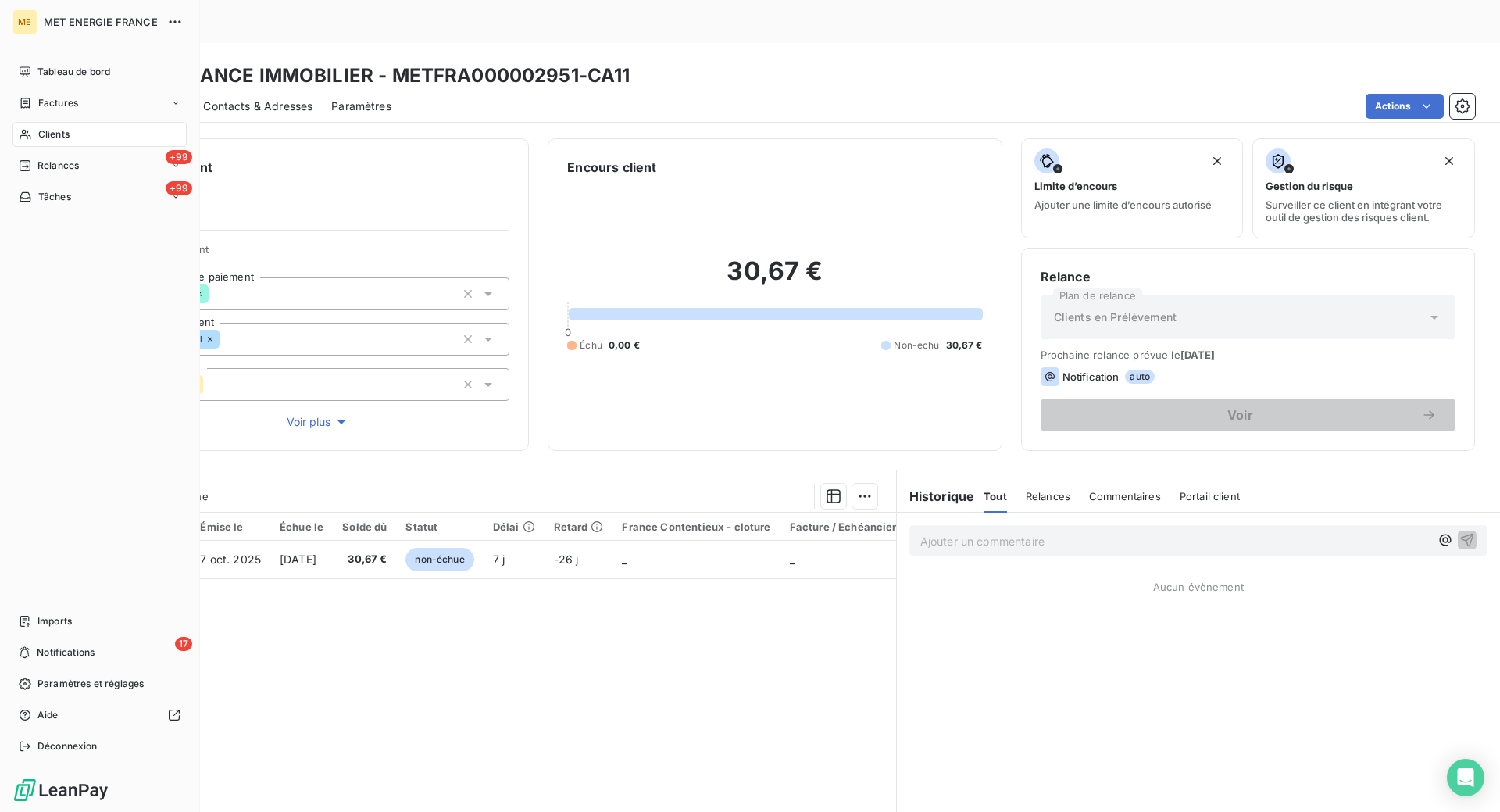
click at [47, 133] on span "Clients" at bounding box center [54, 134] width 31 height 15
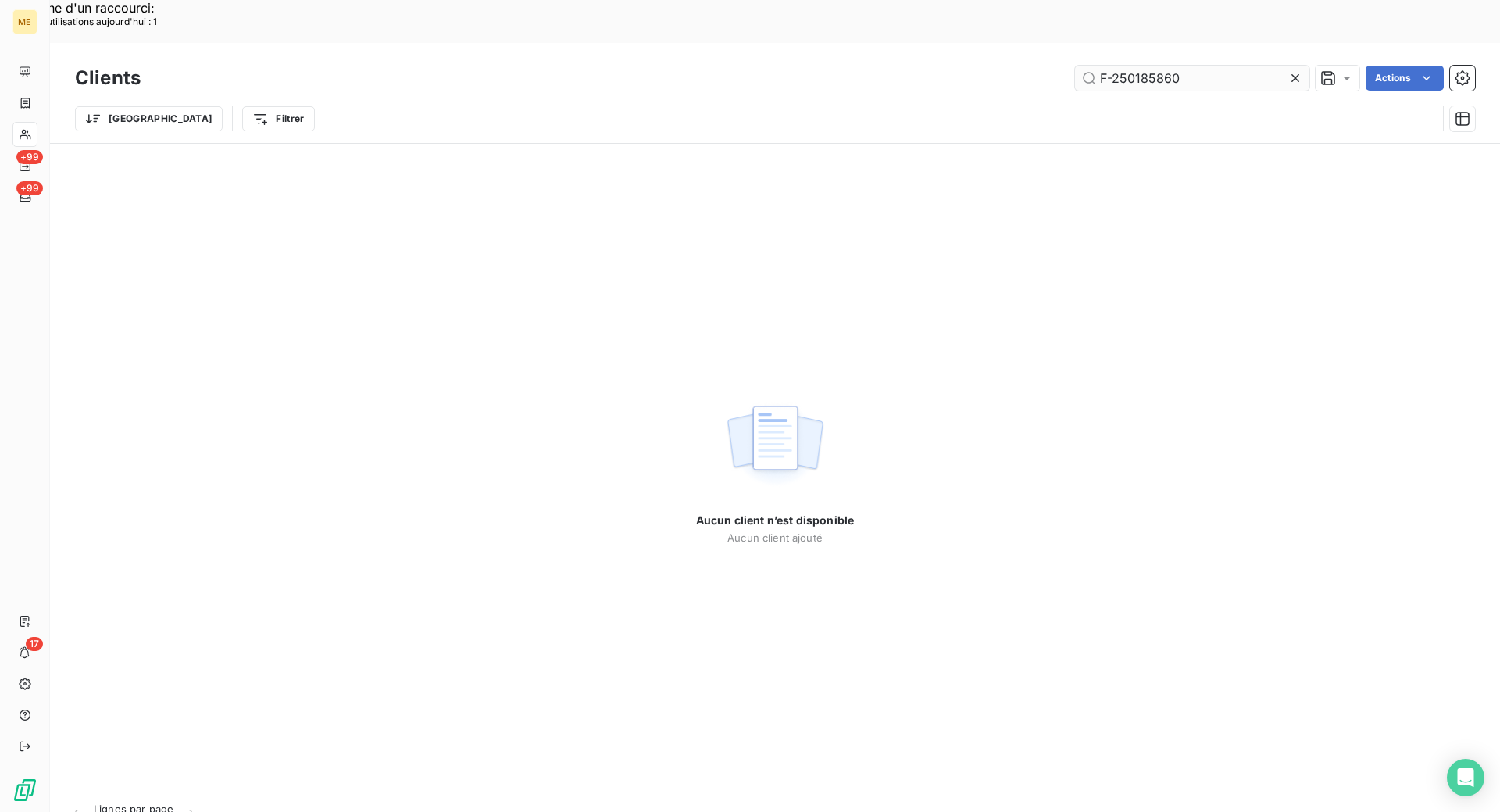
click at [1247, 66] on input "F-250185860" at bounding box center [1193, 78] width 234 height 25
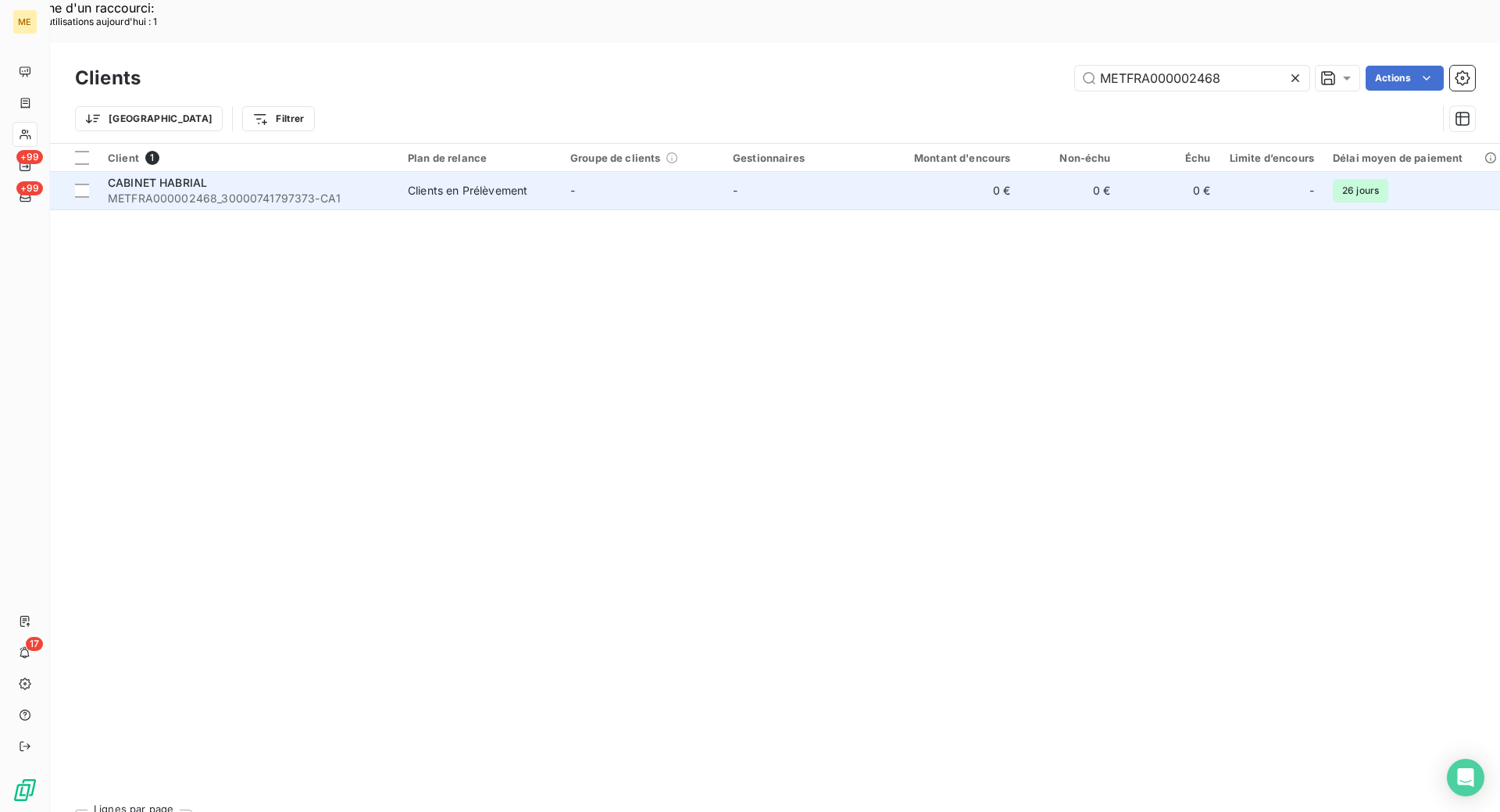
type input "METFRA000002468"
click at [374, 191] on span "METFRA000002468_30000741797373-CA1" at bounding box center [248, 199] width 281 height 16
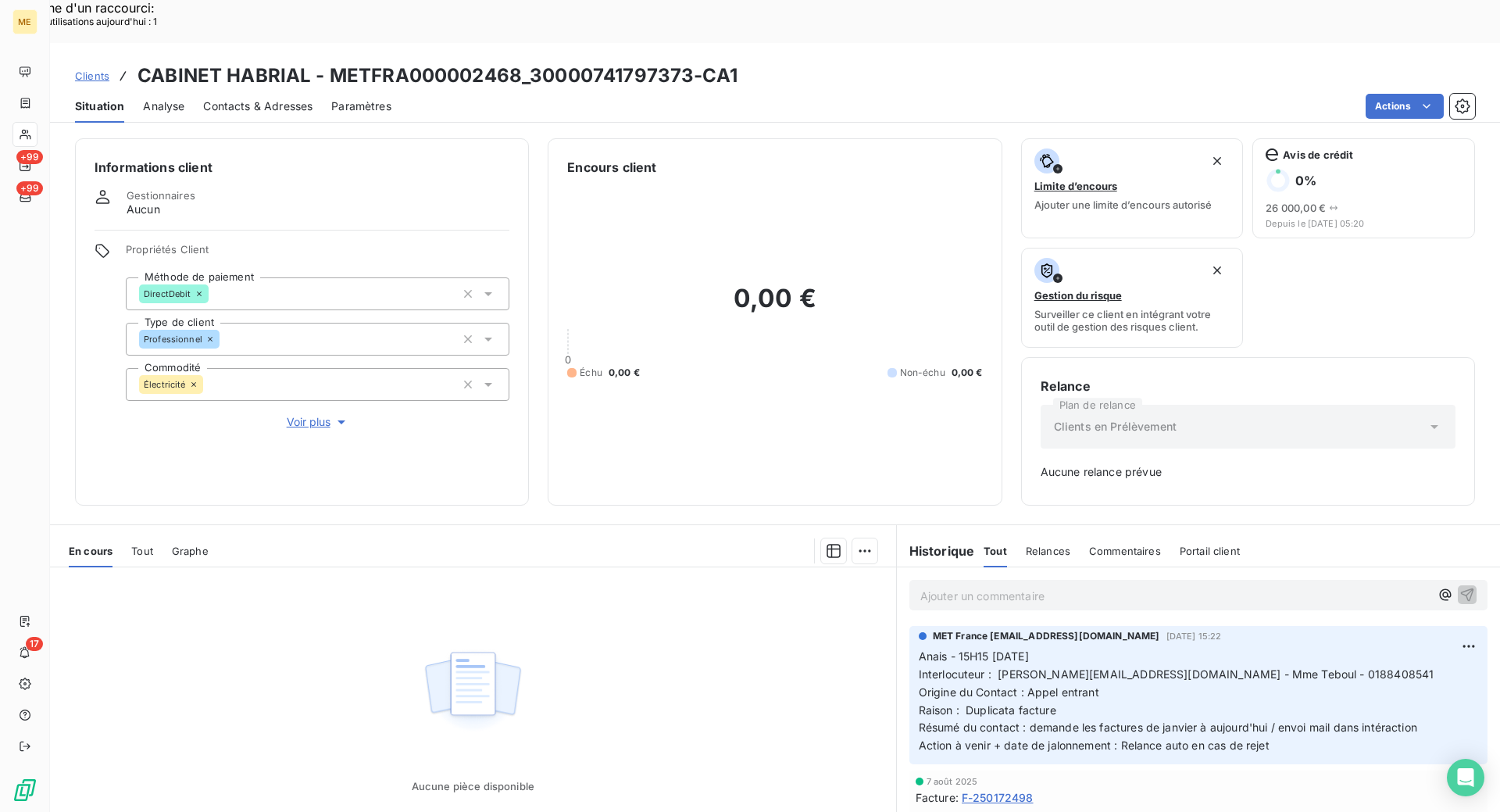
click at [136, 545] on span "Tout" at bounding box center [141, 550] width 22 height 13
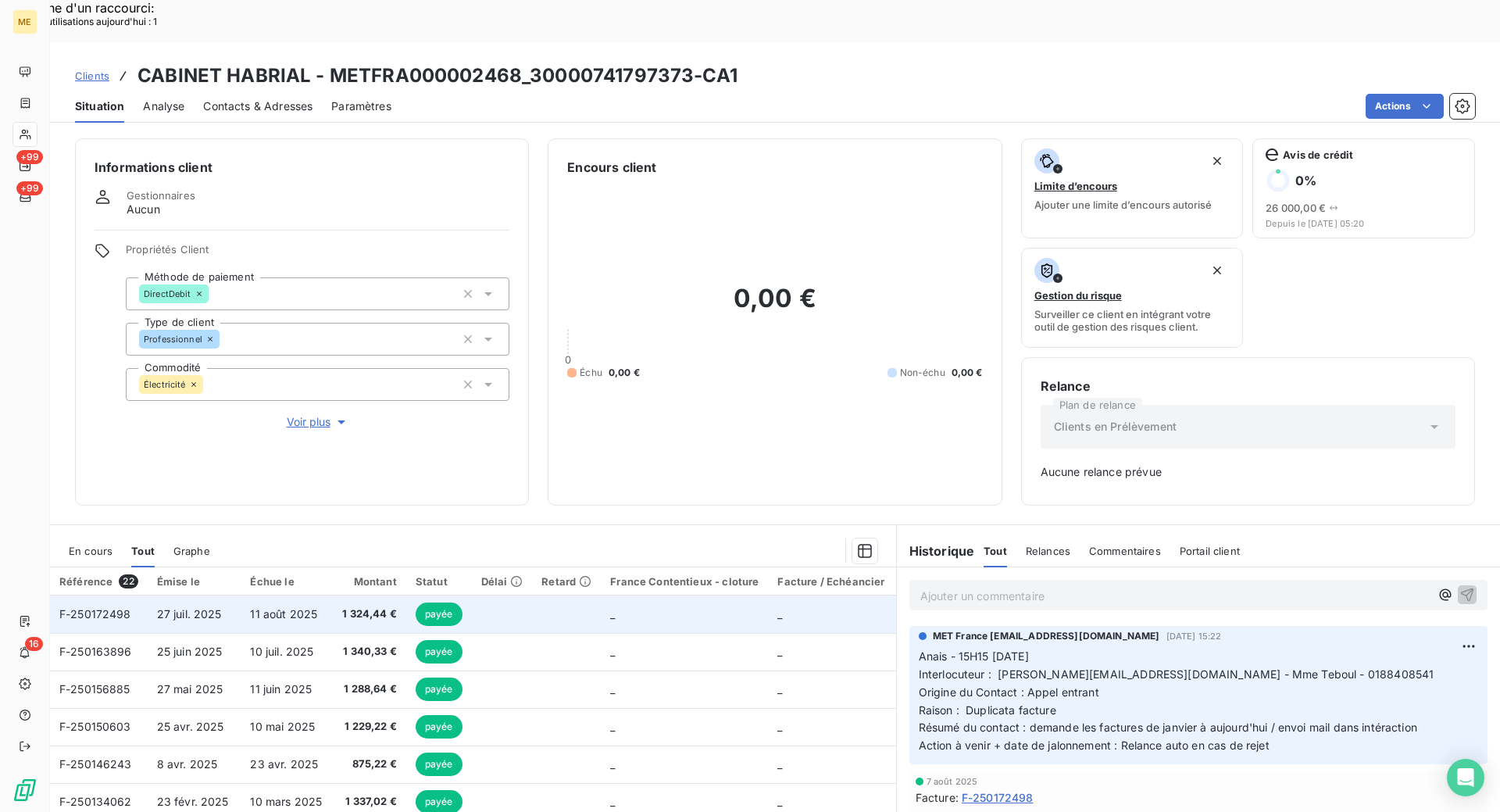
click at [98, 608] on span "F-250172498" at bounding box center [95, 614] width 72 height 14
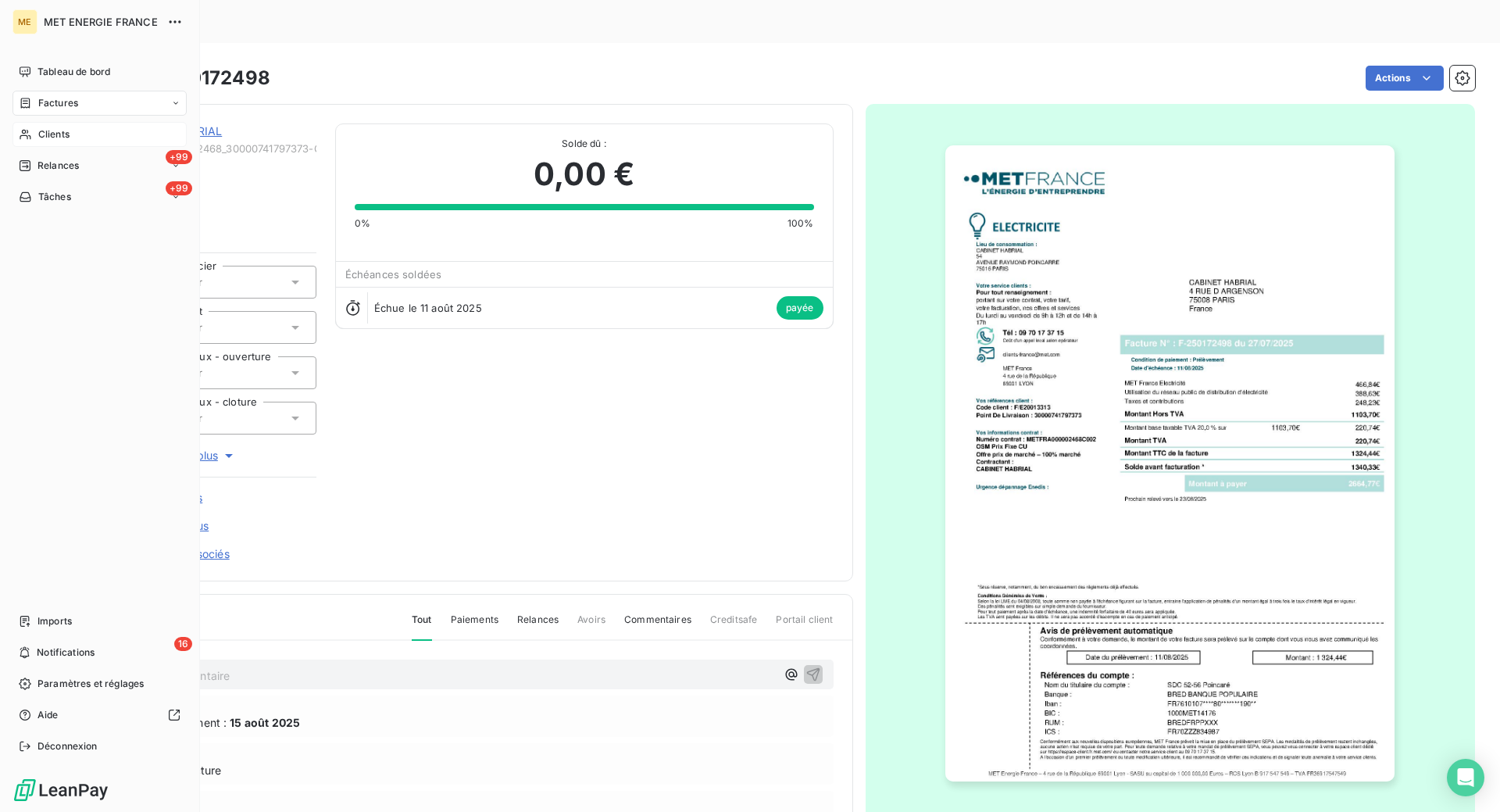
click at [58, 140] on span "Clients" at bounding box center [54, 134] width 31 height 15
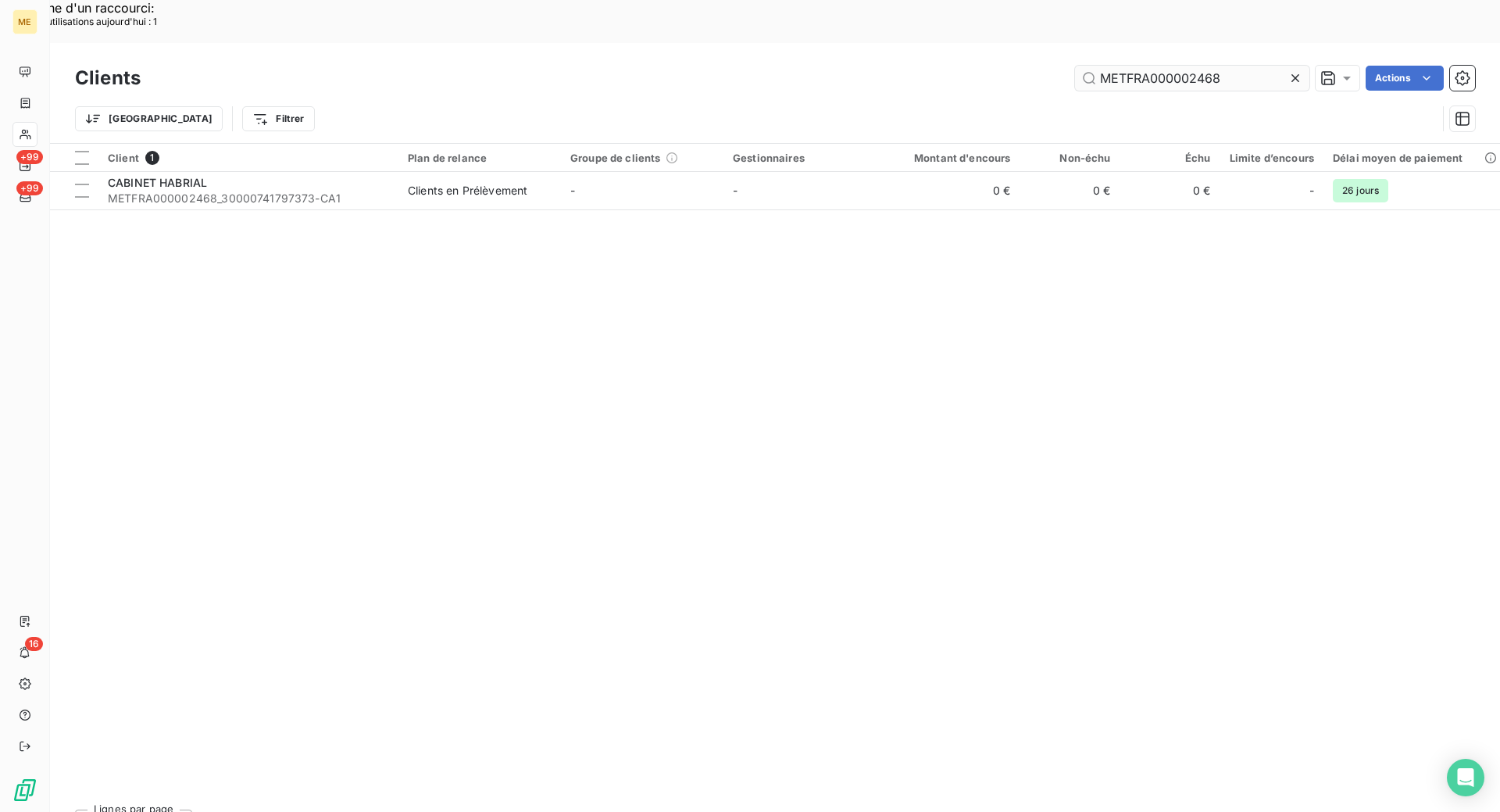
click at [1250, 66] on input "METFRA000002468" at bounding box center [1193, 78] width 234 height 25
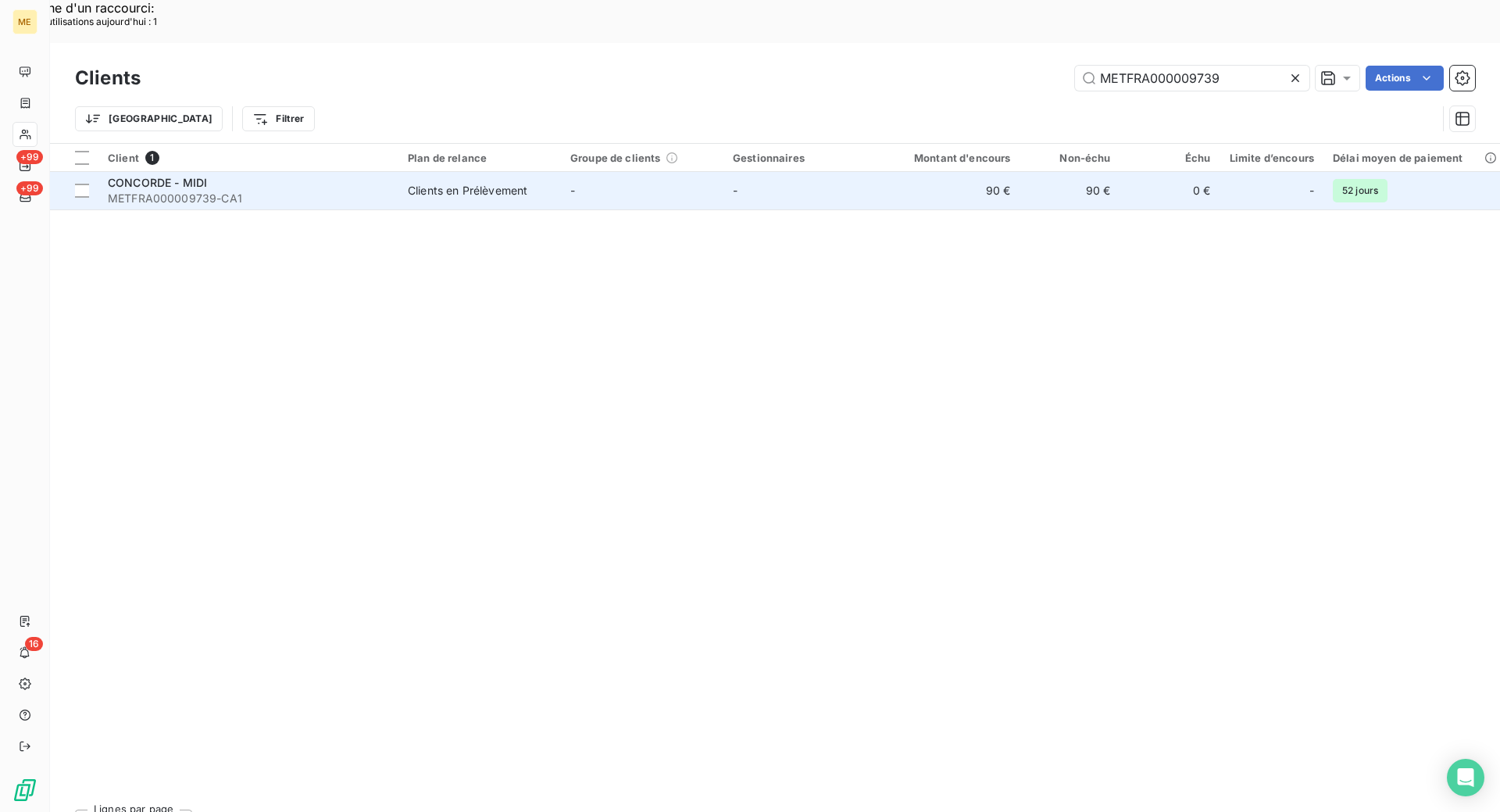
type input "METFRA000009739"
click at [380, 191] on span "METFRA000009739-CA1" at bounding box center [248, 199] width 281 height 16
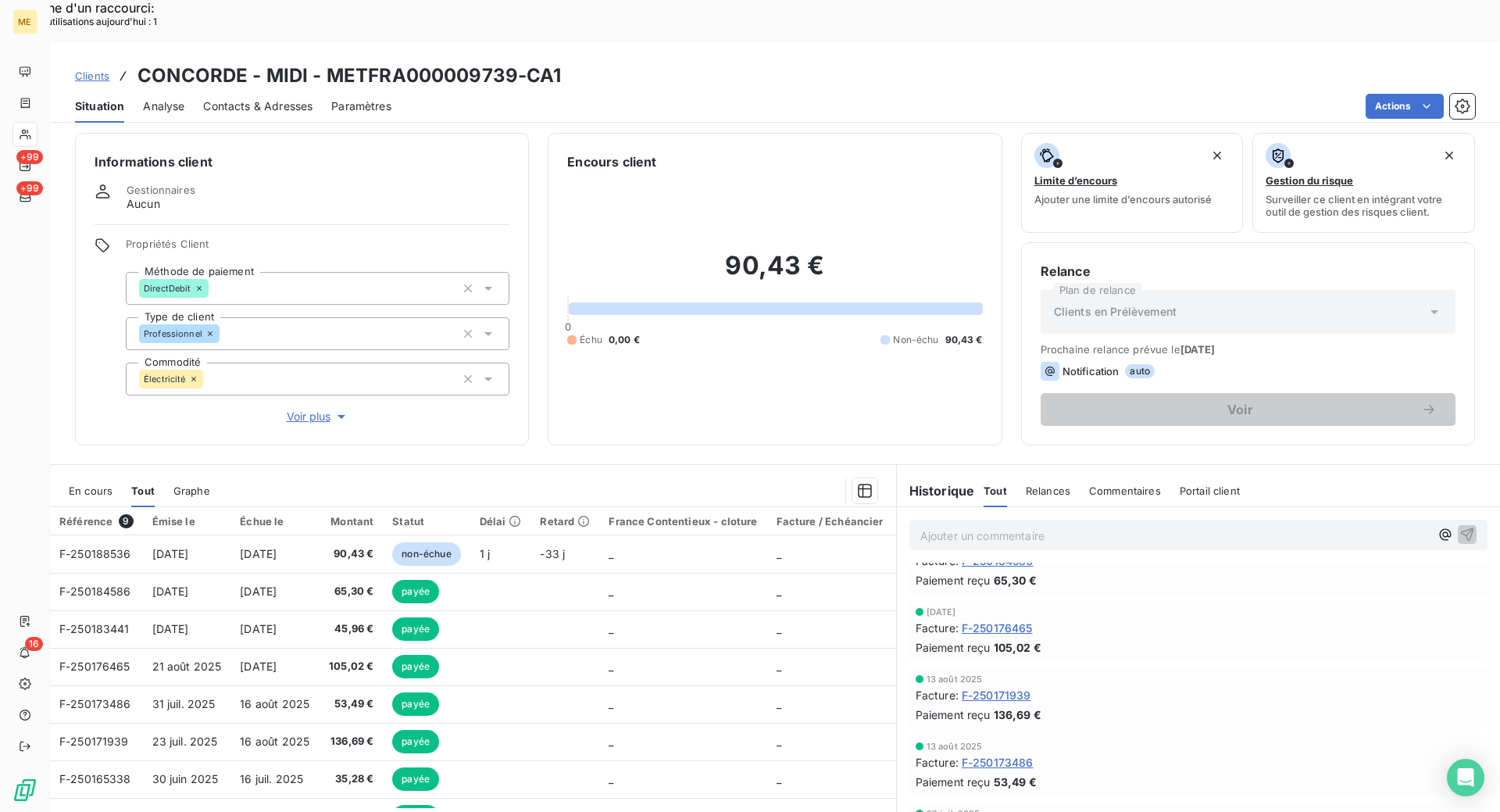
scroll to position [245, 0]
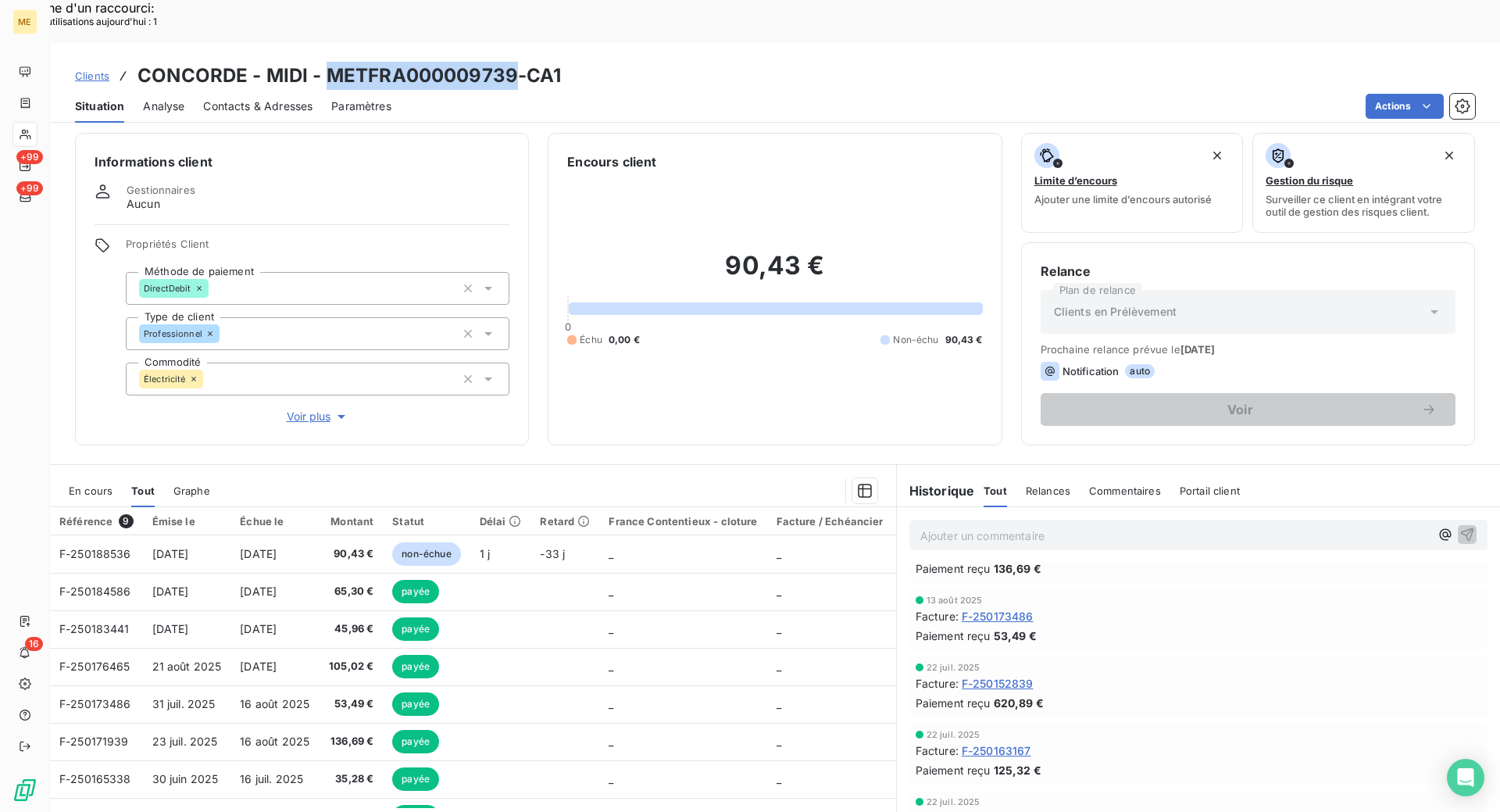
drag, startPoint x: 515, startPoint y: 25, endPoint x: 329, endPoint y: 27, distance: 186.0
click at [329, 62] on h3 "CONCORDE - MIDI - METFRA000009739-CA1" at bounding box center [350, 76] width 424 height 28
copy h3 "METFRA000009739"
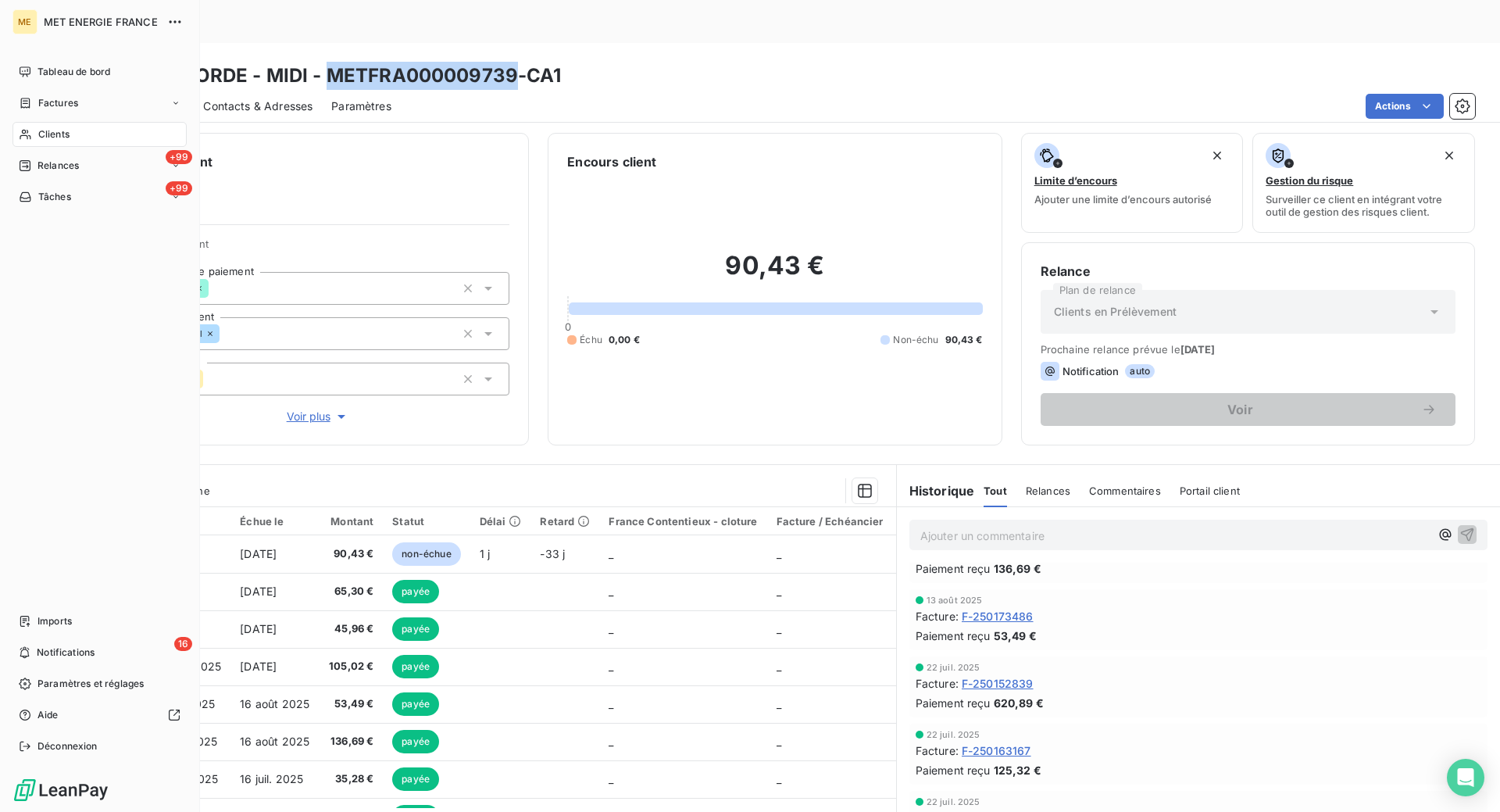
click at [54, 132] on span "Clients" at bounding box center [54, 134] width 31 height 15
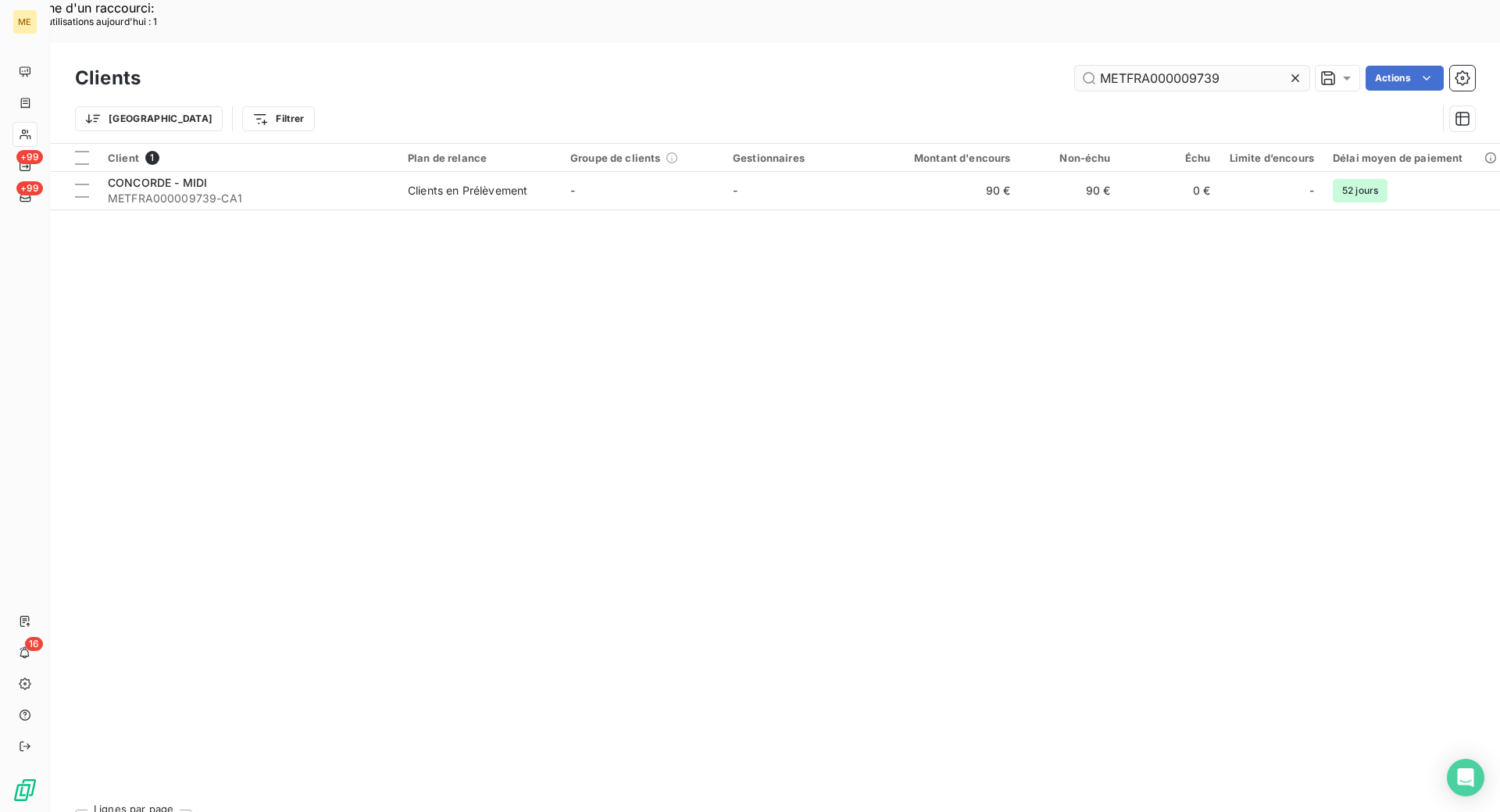
click at [1221, 66] on input "METFRA000009739" at bounding box center [1193, 78] width 234 height 25
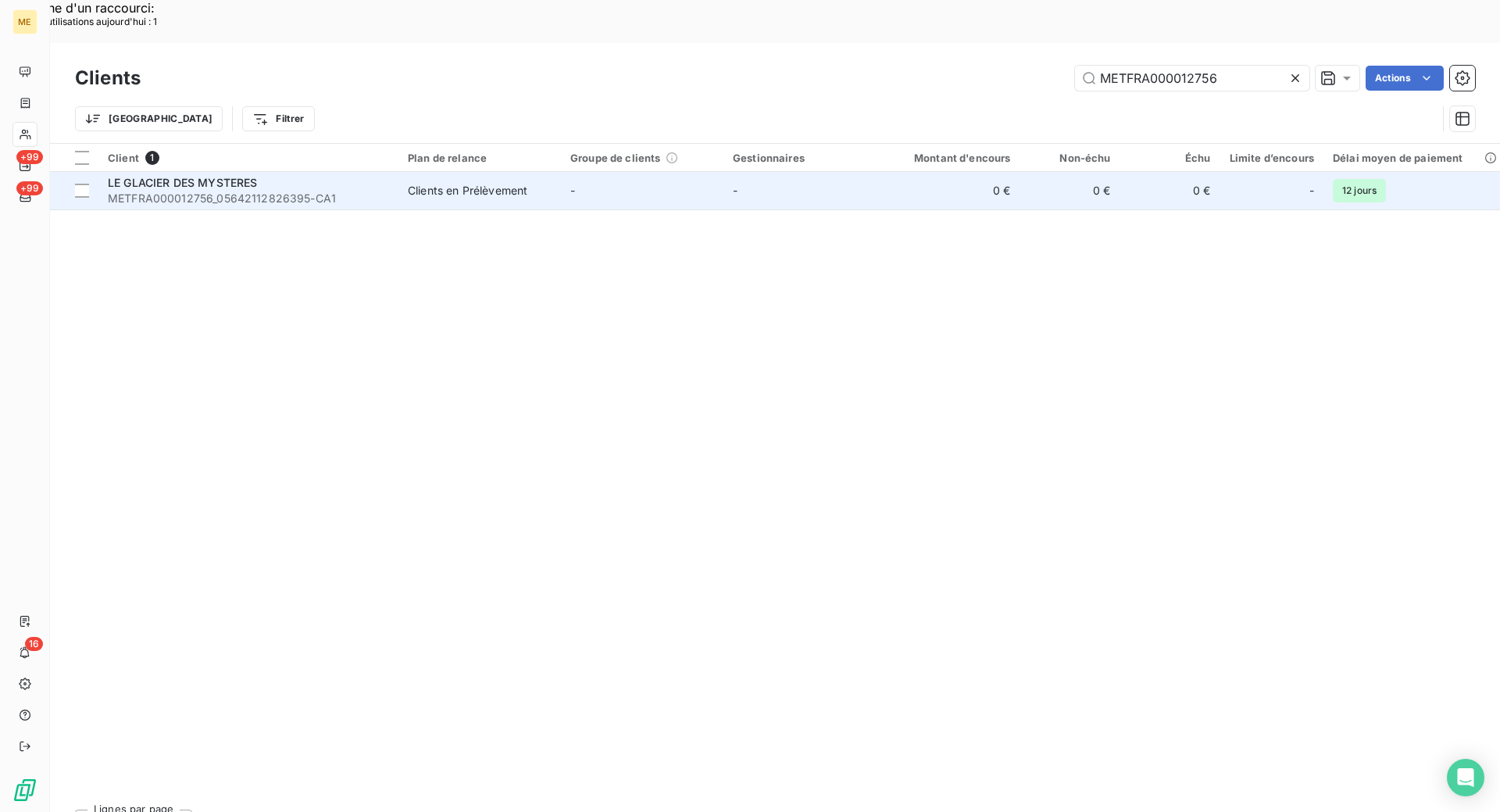
type input "METFRA000012756"
click at [384, 191] on span "METFRA000012756_05642112826395-CA1" at bounding box center [248, 199] width 281 height 16
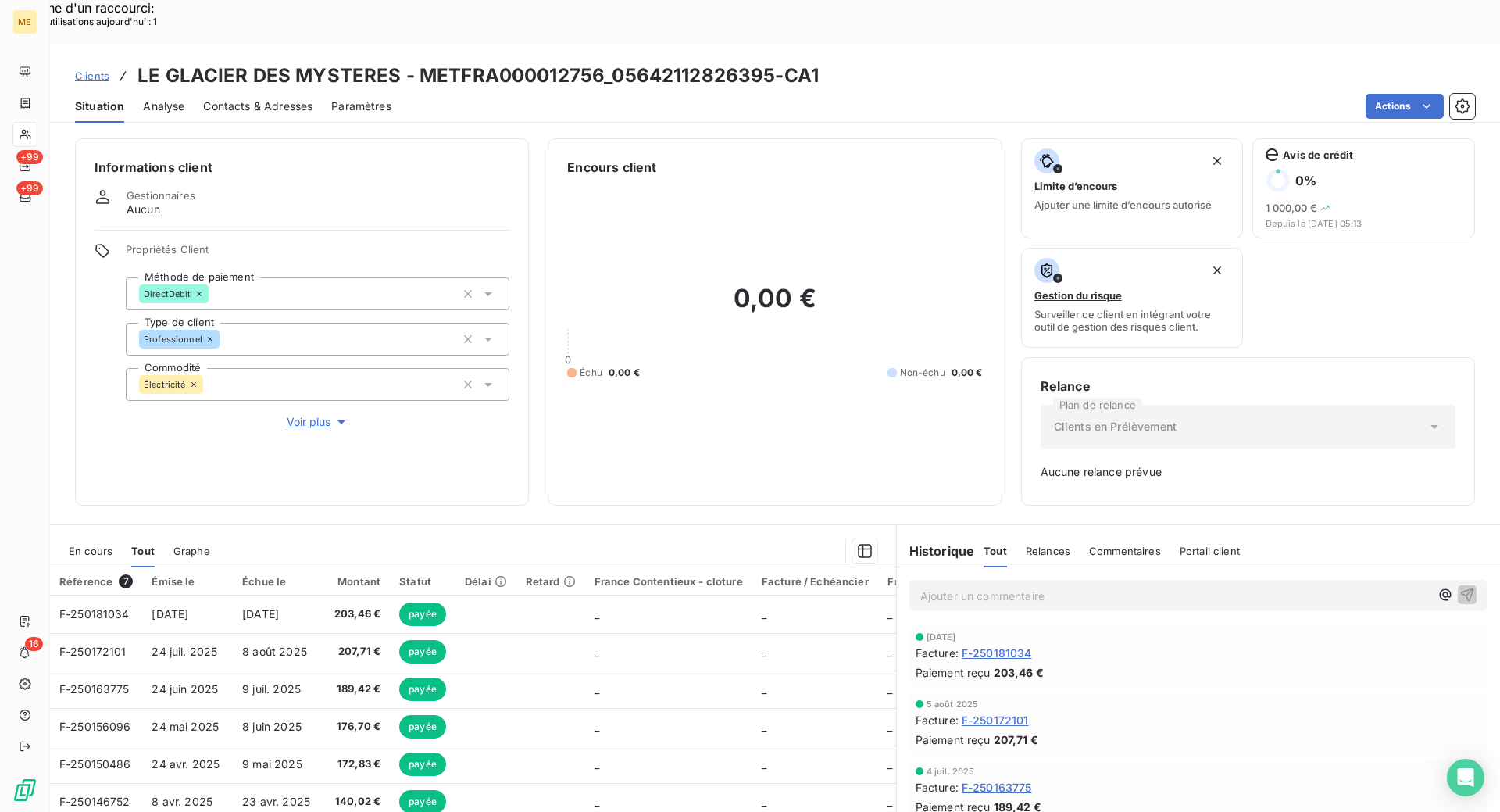
click at [991, 644] on span "F-250181034" at bounding box center [997, 652] width 71 height 16
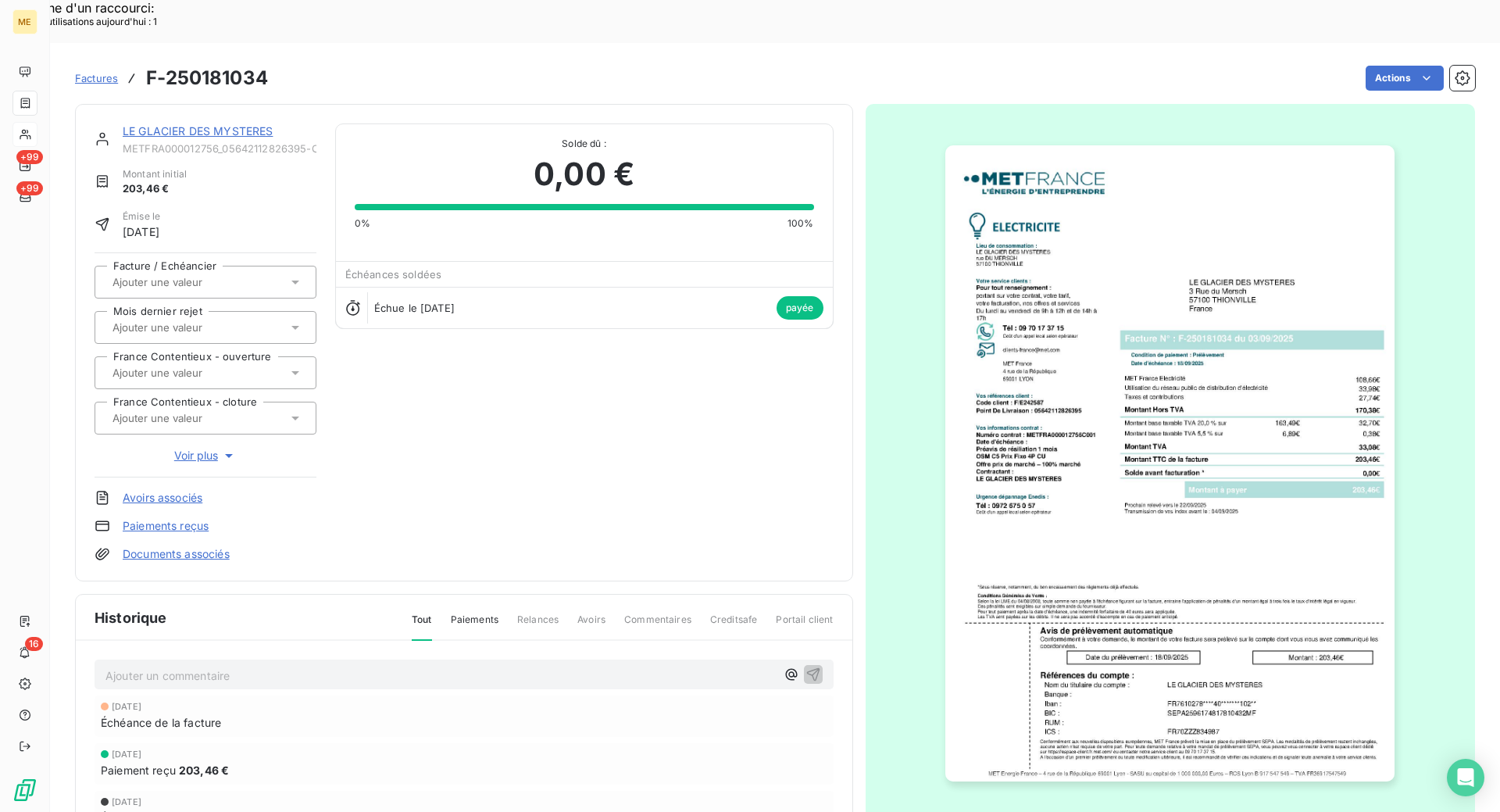
click at [1208, 530] on img "button" at bounding box center [1171, 463] width 450 height 636
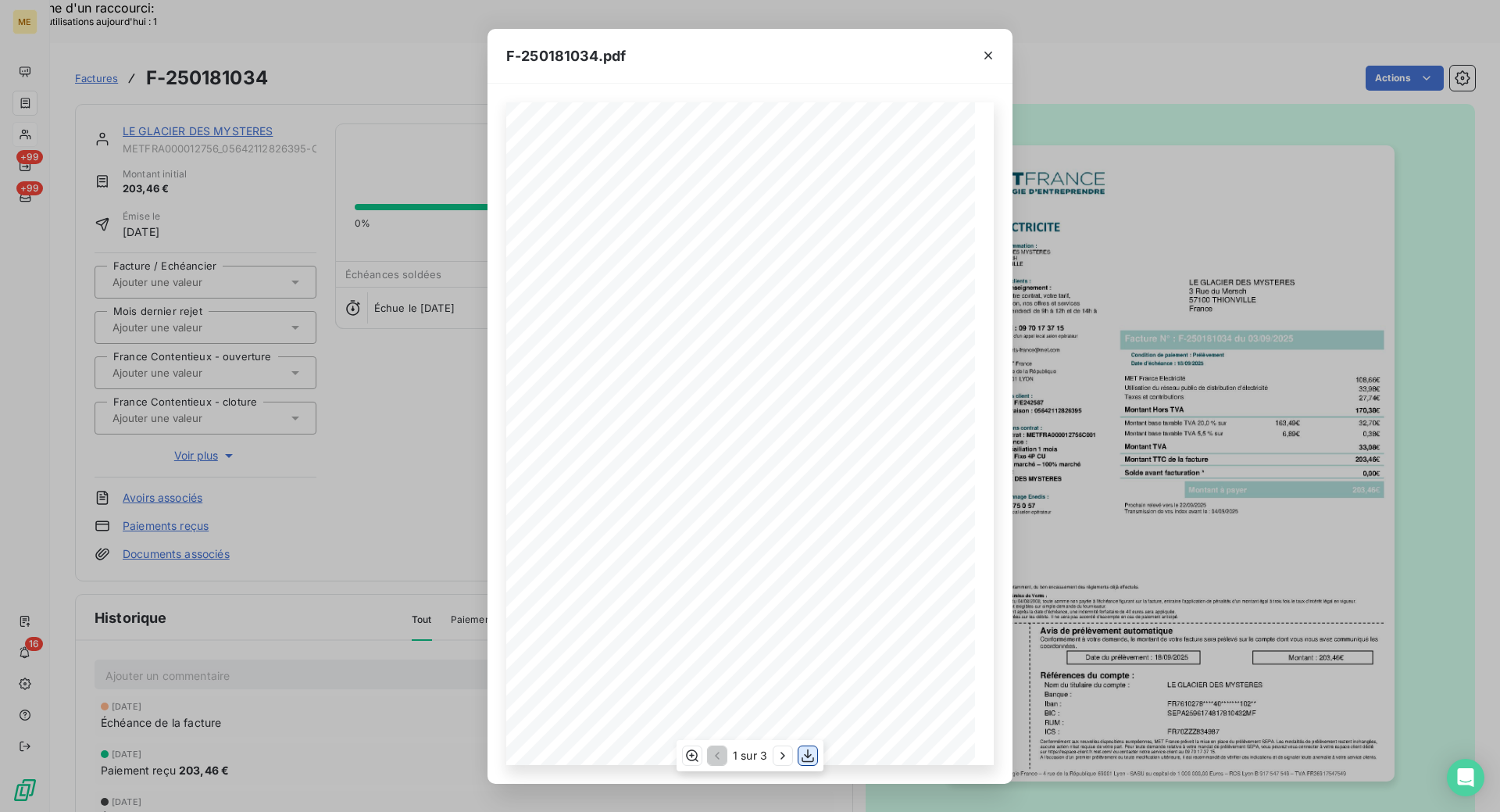
click at [813, 756] on icon "button" at bounding box center [808, 756] width 16 height 16
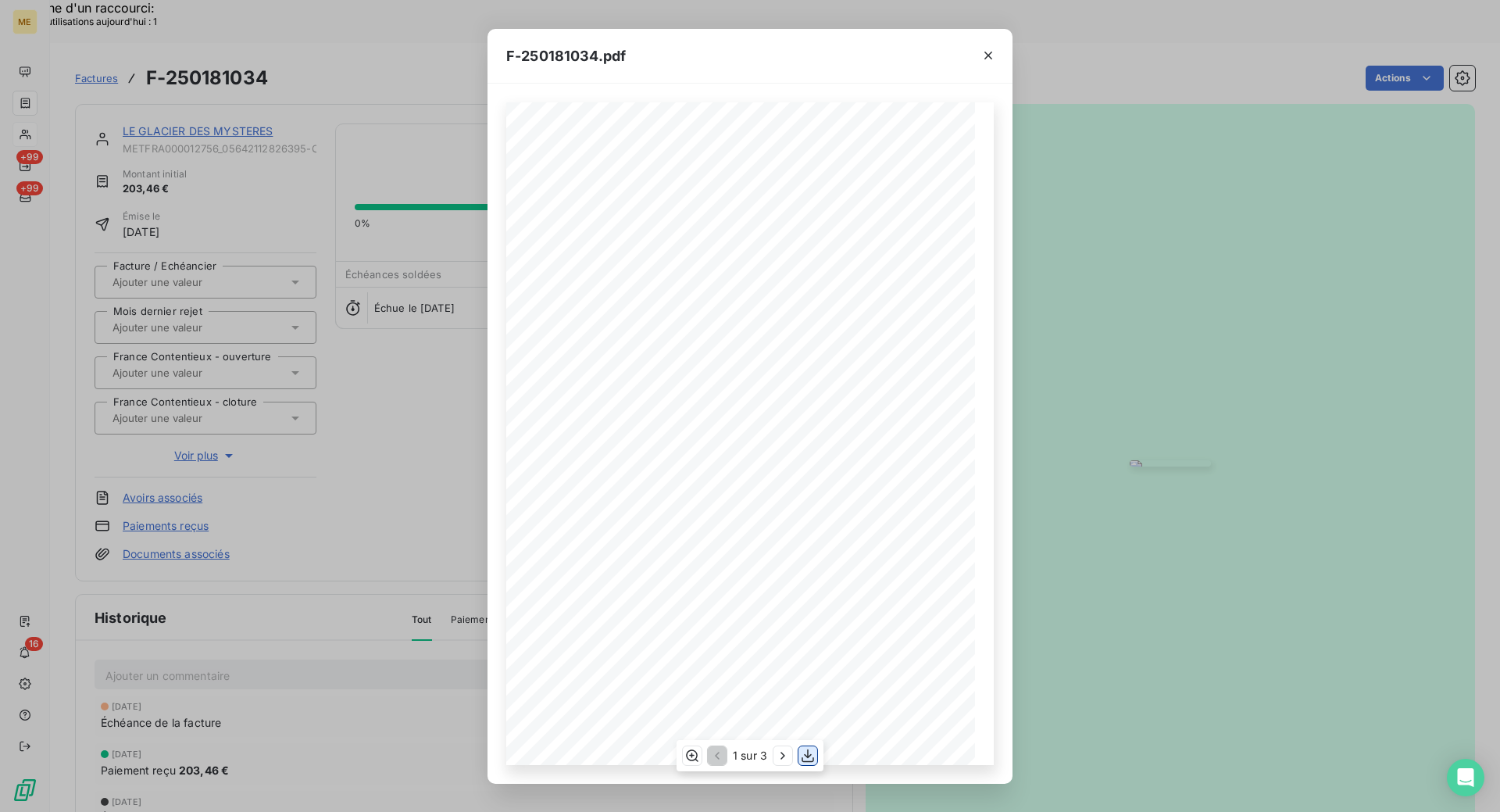
click at [807, 754] on icon "button" at bounding box center [808, 756] width 16 height 16
click at [987, 51] on icon "button" at bounding box center [988, 55] width 16 height 16
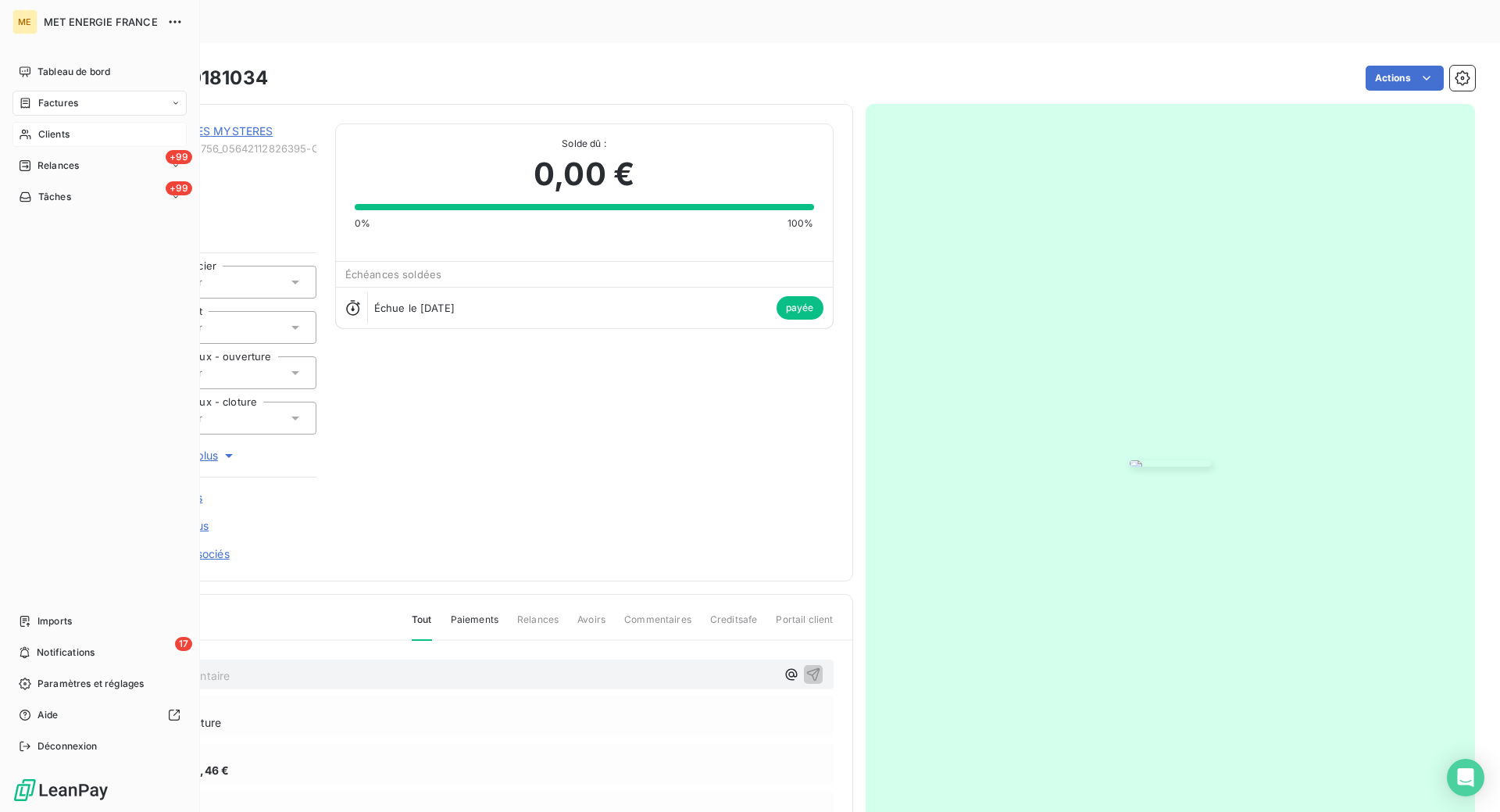
click at [50, 136] on span "Clients" at bounding box center [54, 134] width 31 height 15
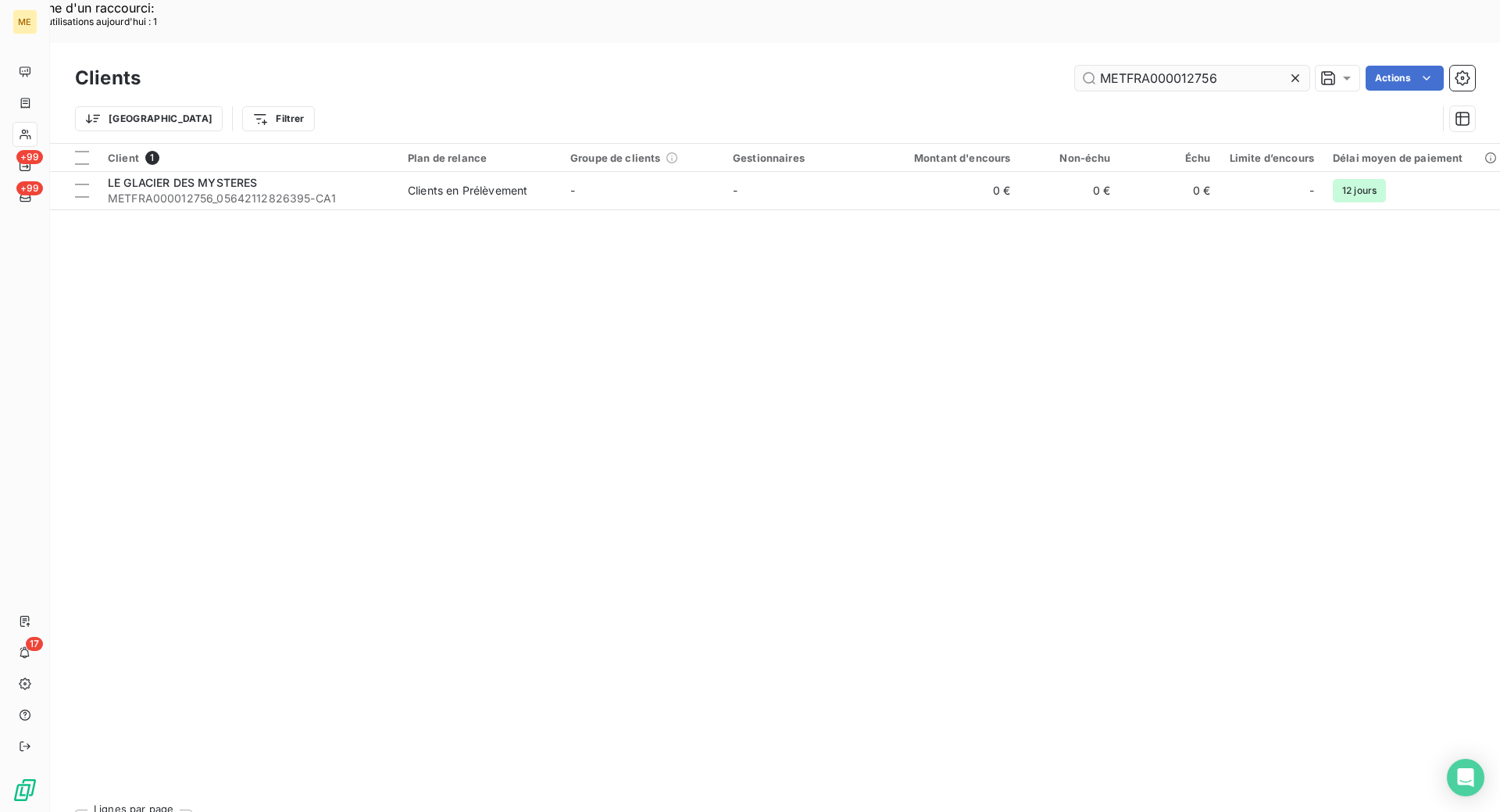
click at [1238, 66] on input "METFRA000012756" at bounding box center [1193, 78] width 234 height 25
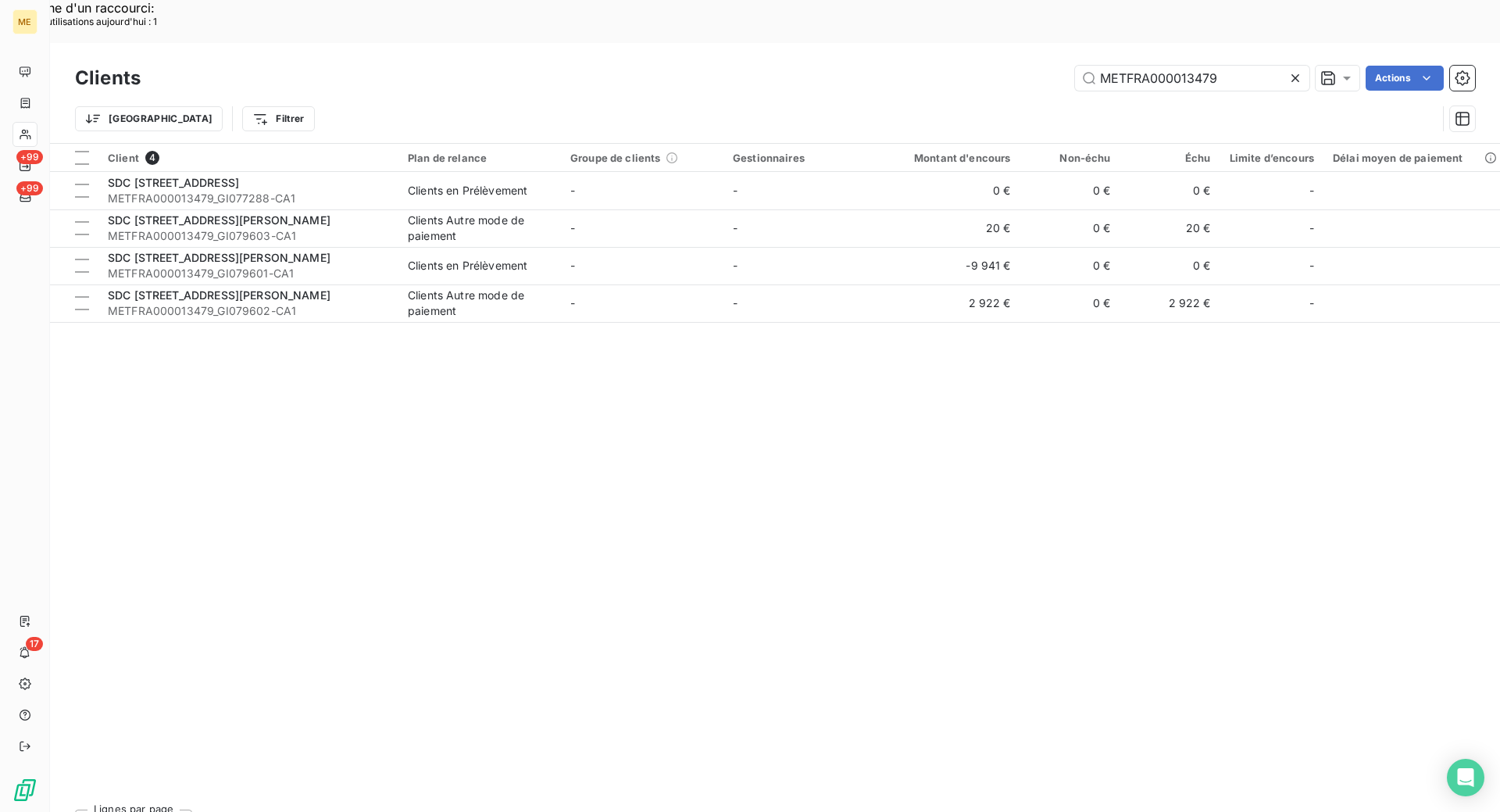
type input "METFRA000013479"
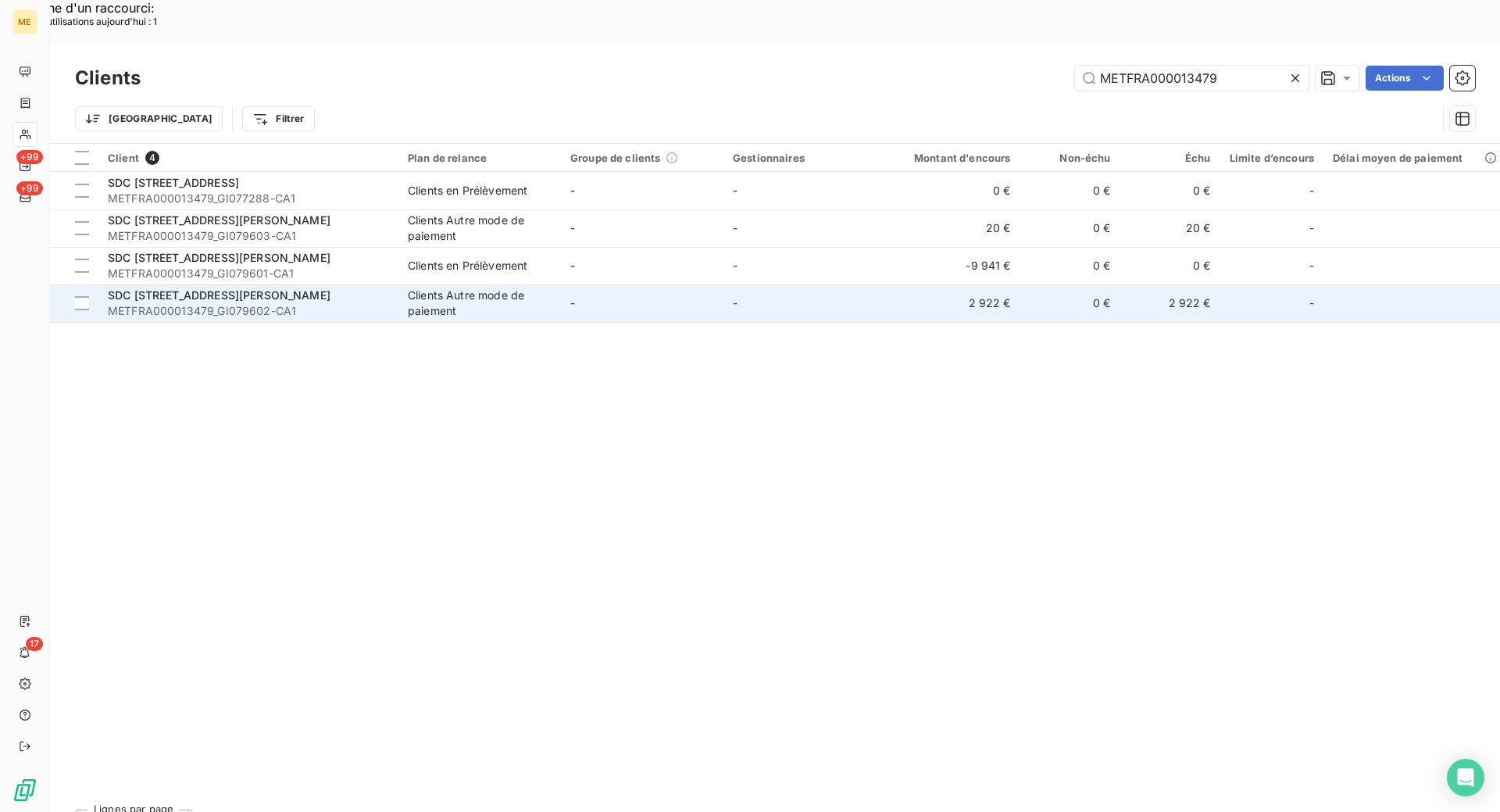
click at [338, 303] on span "METFRA000013479_GI079602-CA1" at bounding box center [248, 311] width 281 height 16
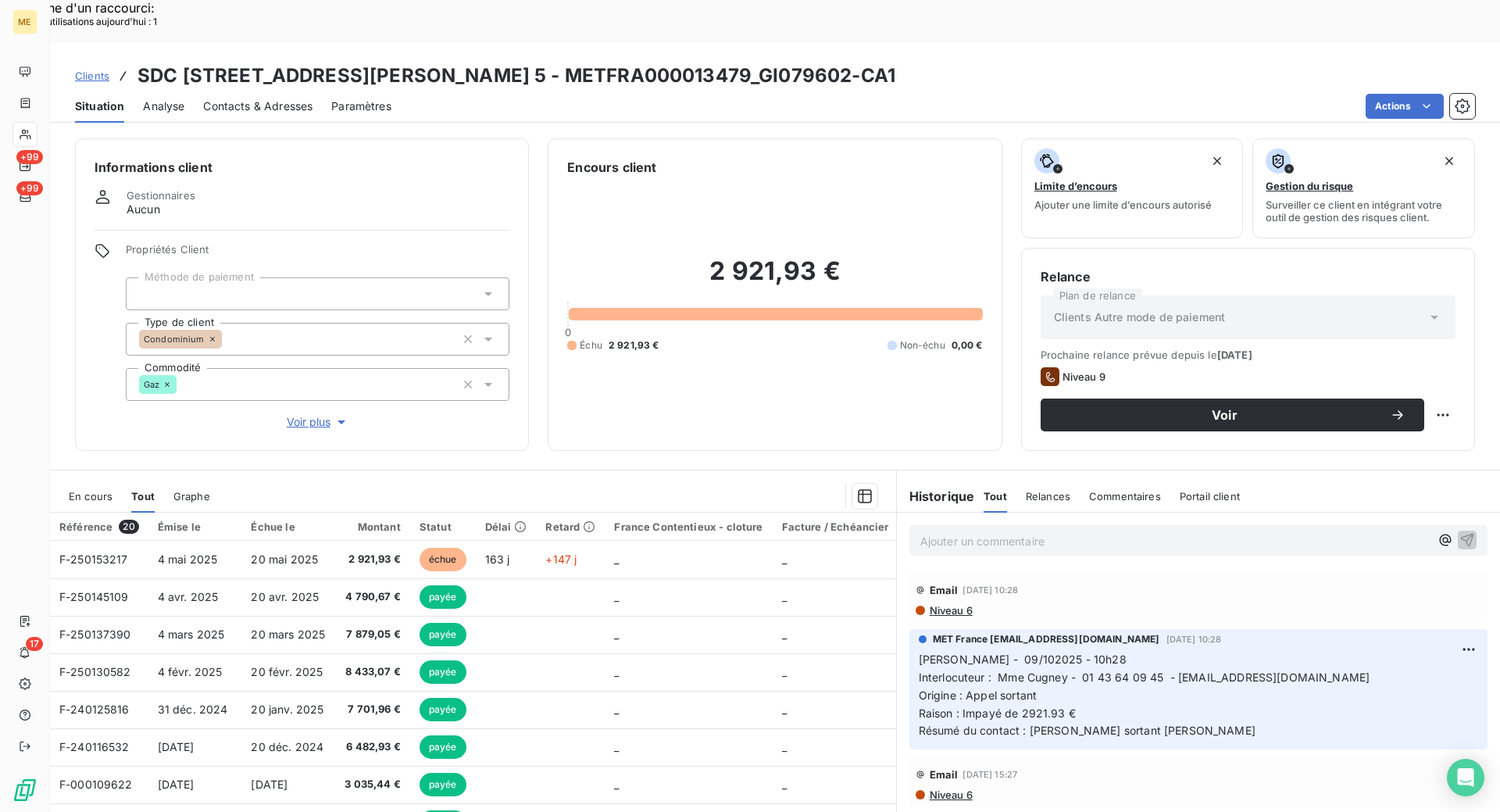
click at [307, 99] on span "Contacts & Adresses" at bounding box center [258, 107] width 109 height 16
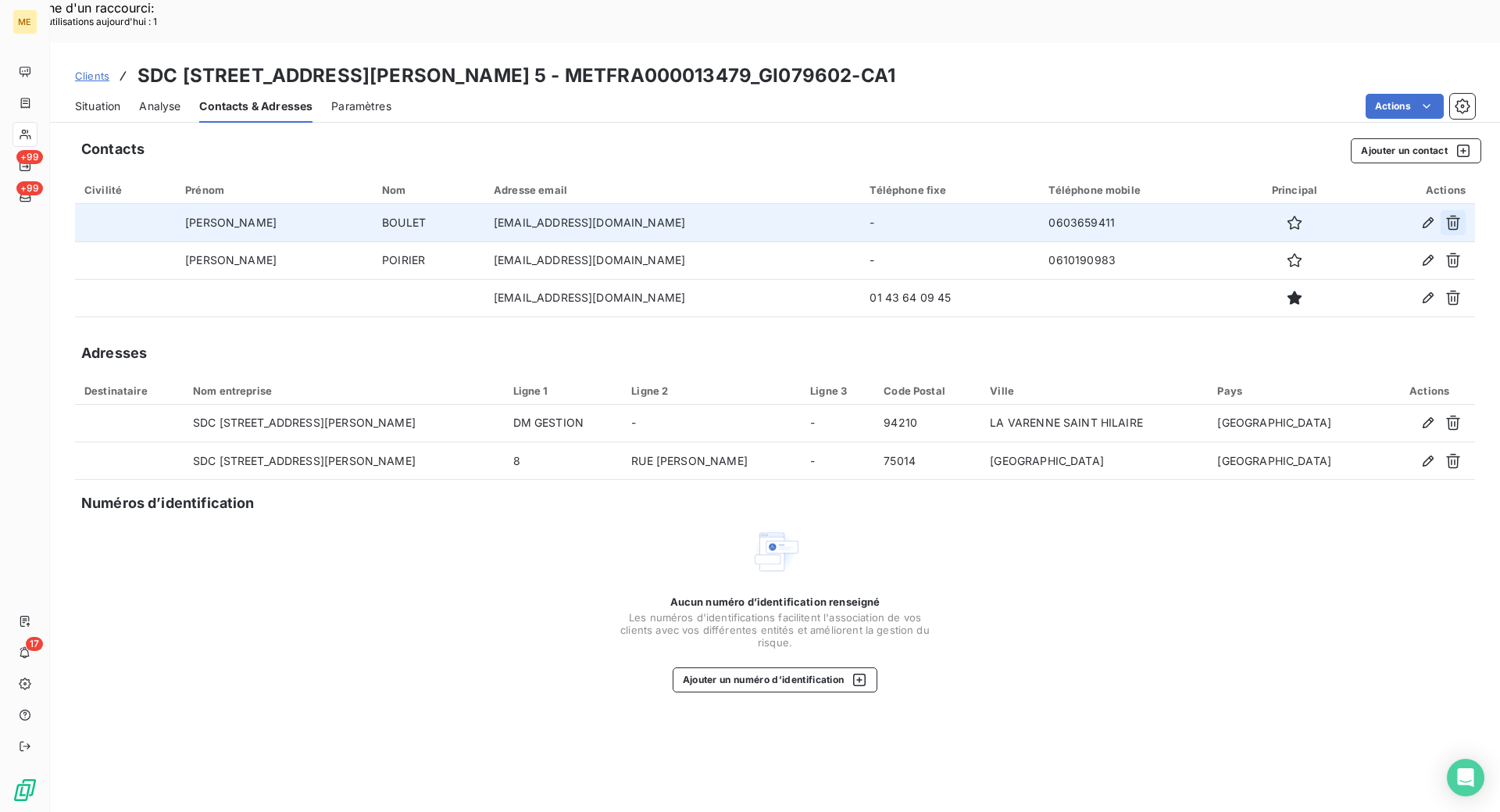
click at [1453, 215] on icon "button" at bounding box center [1453, 223] width 16 height 16
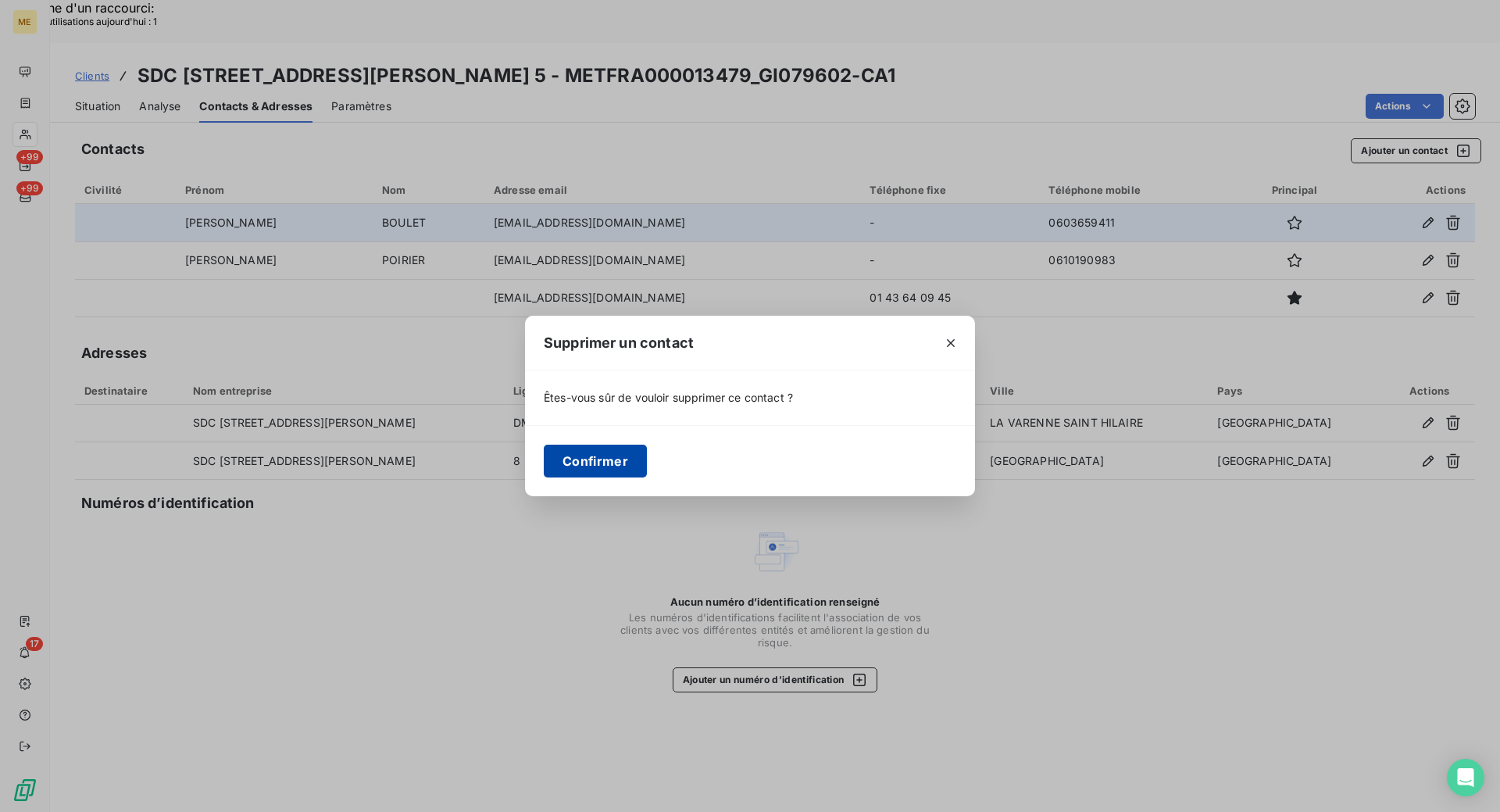
click at [584, 452] on button "Confirmer" at bounding box center [595, 461] width 103 height 33
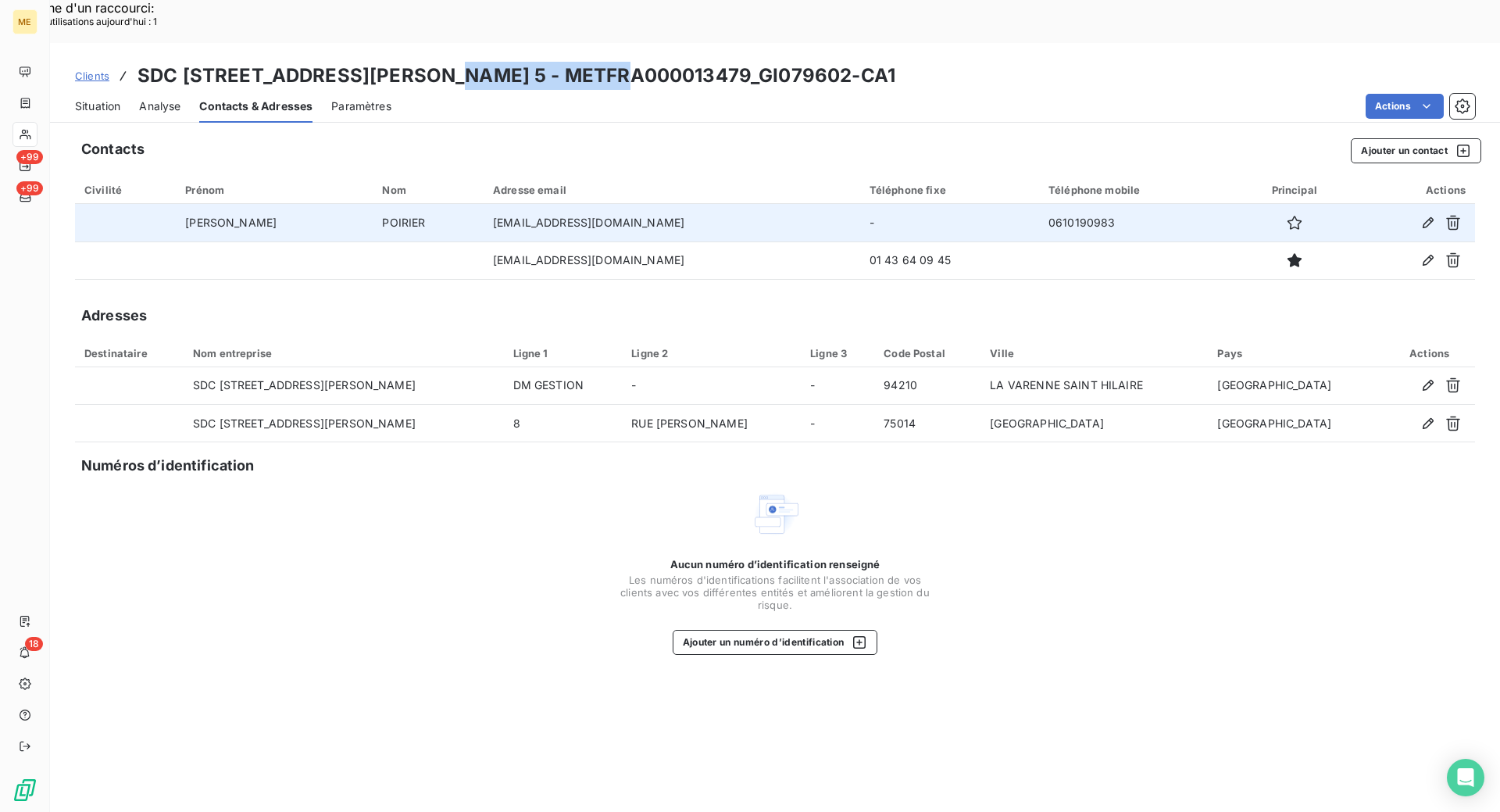
drag, startPoint x: 621, startPoint y: 29, endPoint x: 436, endPoint y: 27, distance: 185.0
click at [436, 62] on h3 "SDC [STREET_ADDRESS][PERSON_NAME] 5 - METFRA000013479_GI079602-CA1" at bounding box center [516, 76] width 758 height 28
copy h3 "METFRA000013479"
drag, startPoint x: 717, startPoint y: 29, endPoint x: 631, endPoint y: 33, distance: 86.1
click at [631, 62] on h3 "SDC [STREET_ADDRESS][PERSON_NAME] 5 - METFRA000013479_GI079602-CA1" at bounding box center [516, 76] width 758 height 28
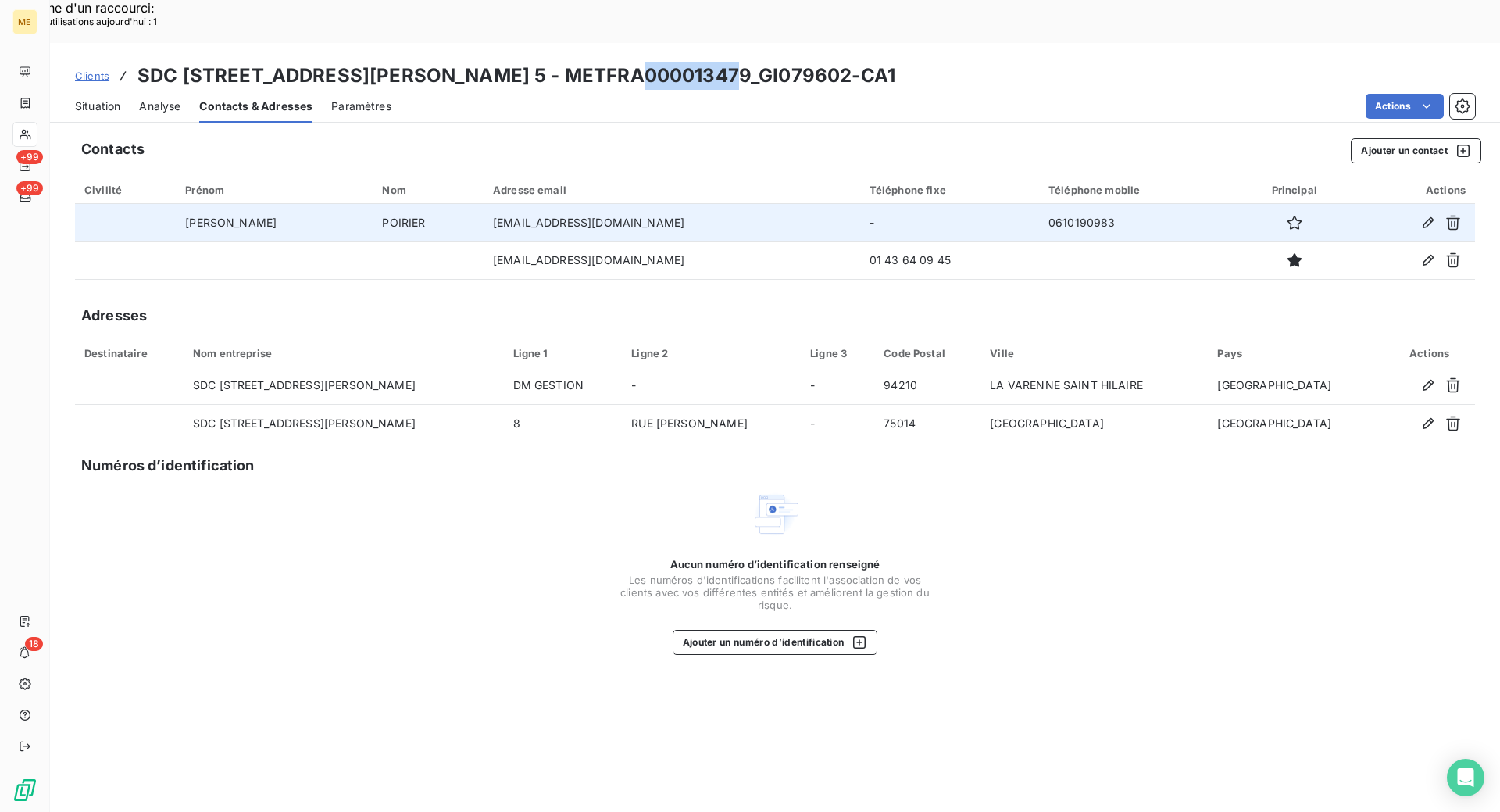
copy h3 "GI079602"
